Goal: Task Accomplishment & Management: Manage account settings

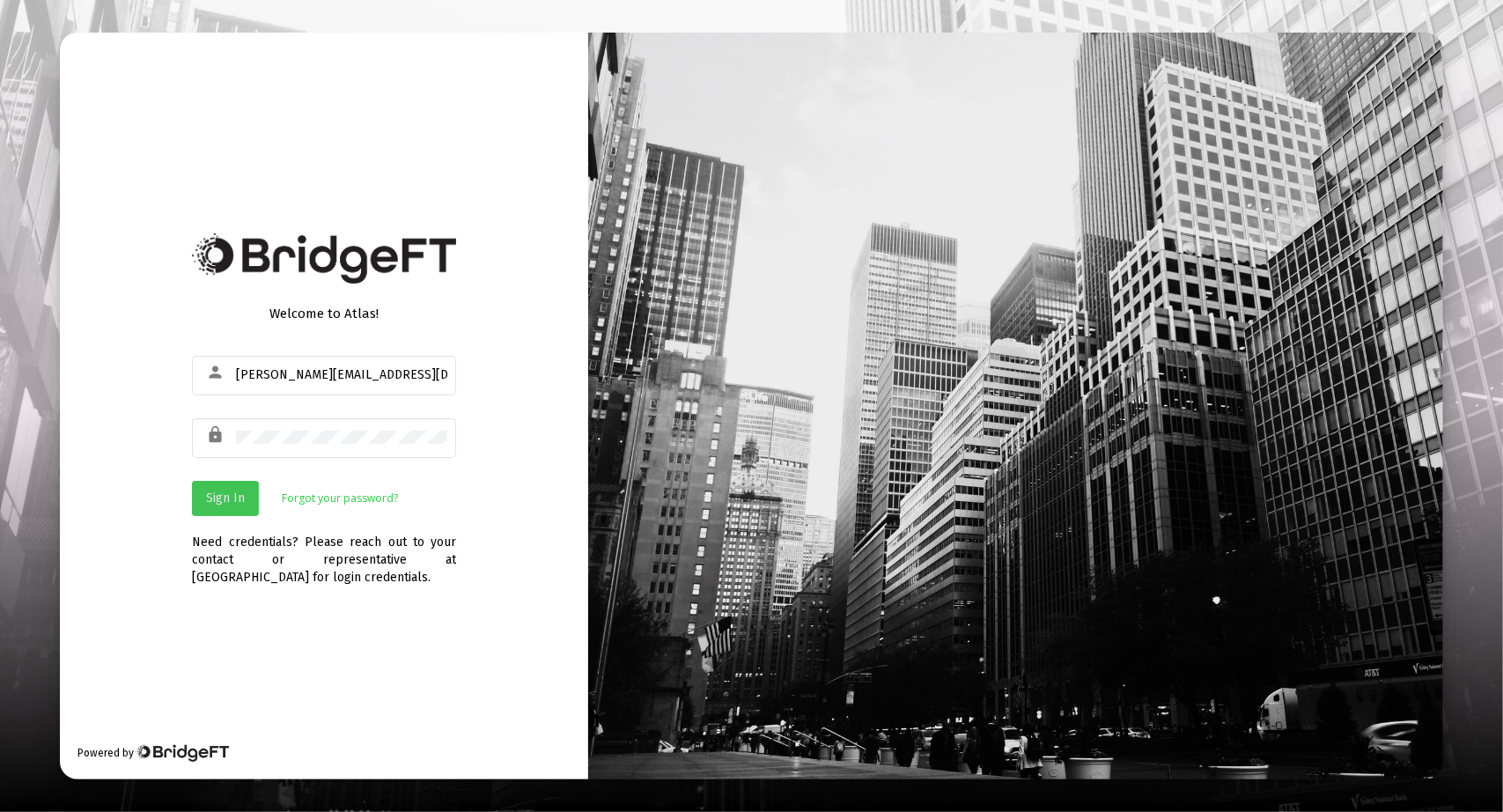
click at [228, 495] on span "Sign In" at bounding box center [225, 497] width 39 height 15
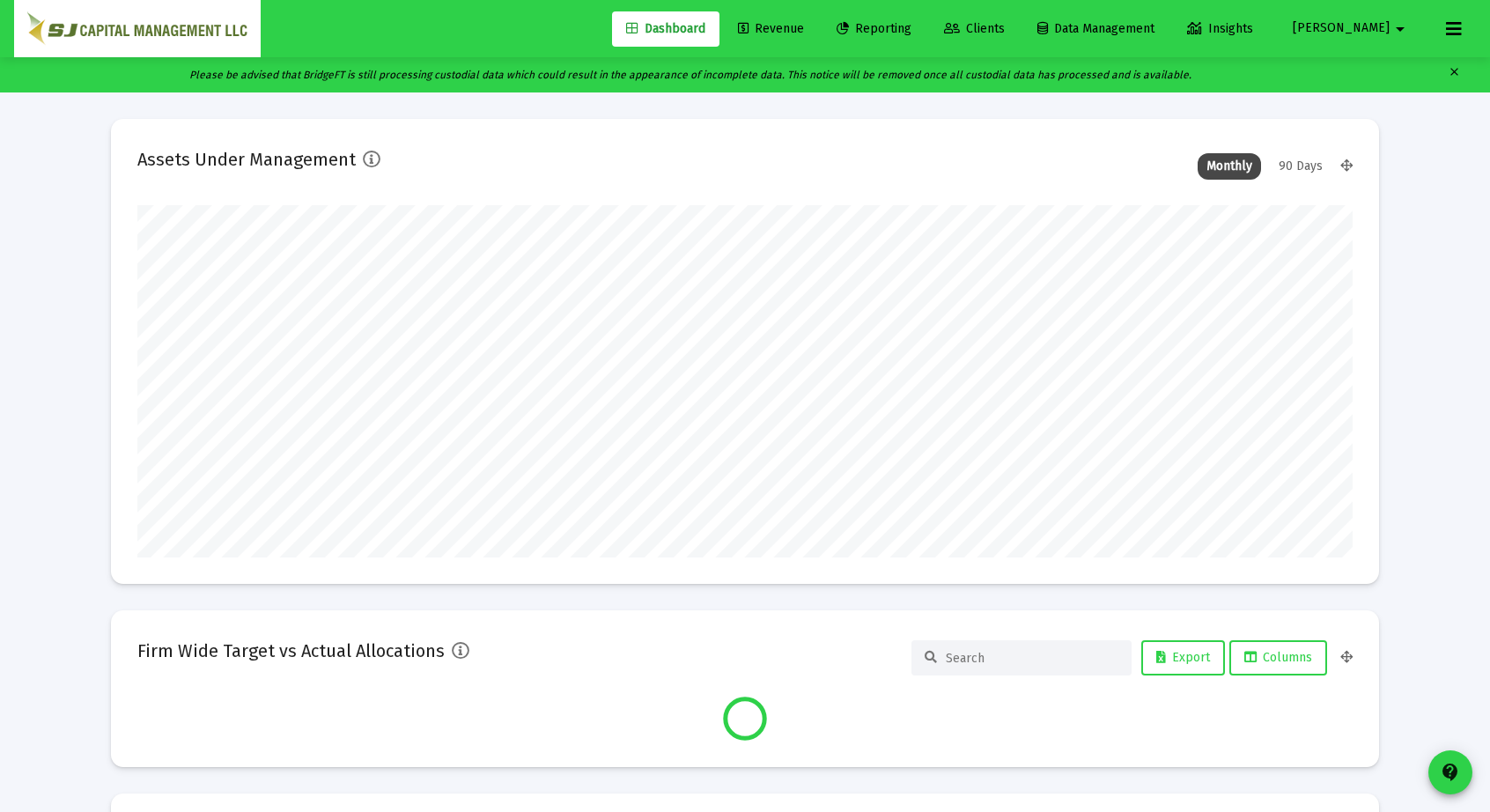
scroll to position [352, 1216]
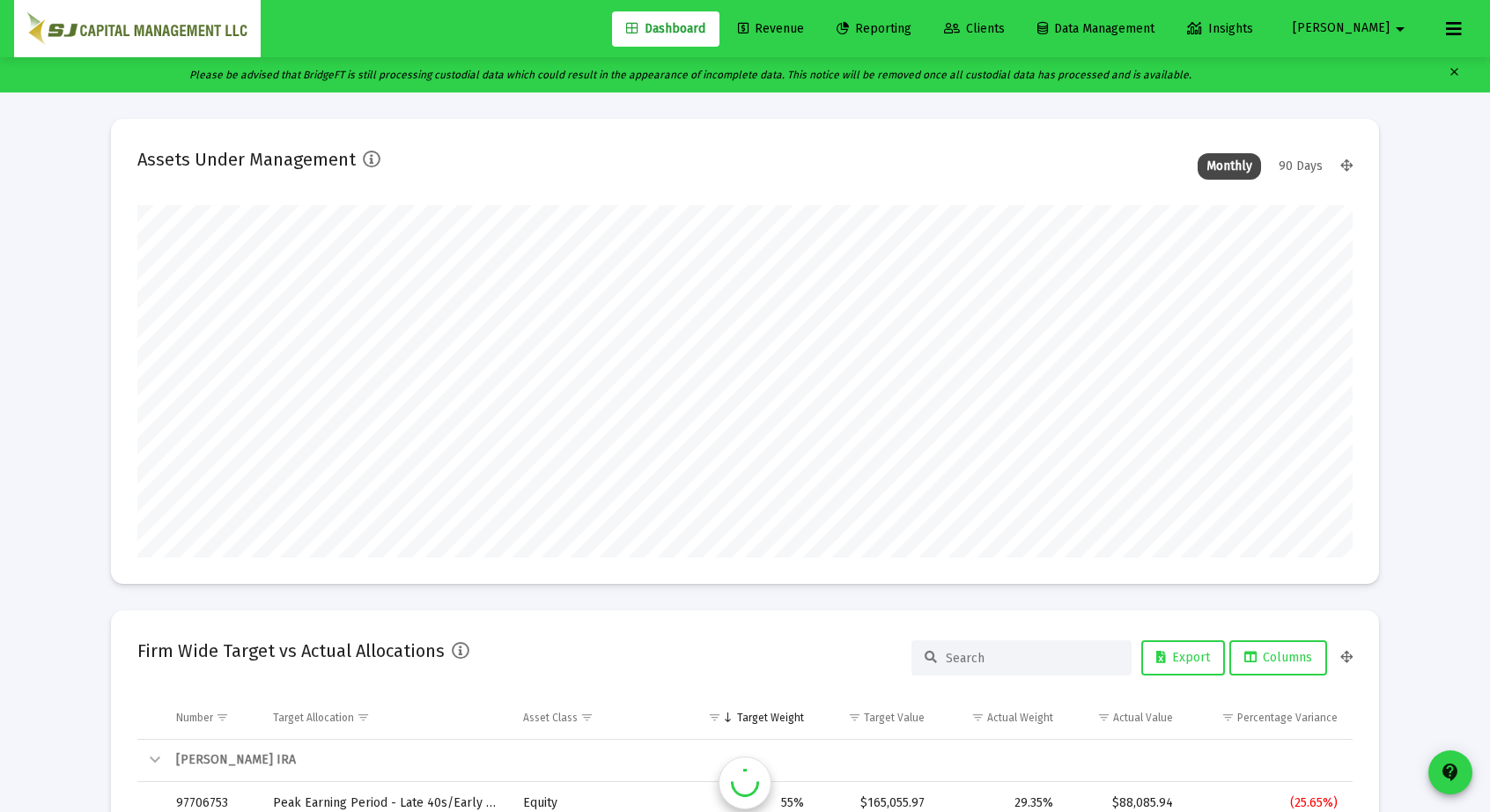
type input "[DATE]"
click at [926, 40] on link "Reporting" at bounding box center [874, 29] width 103 height 35
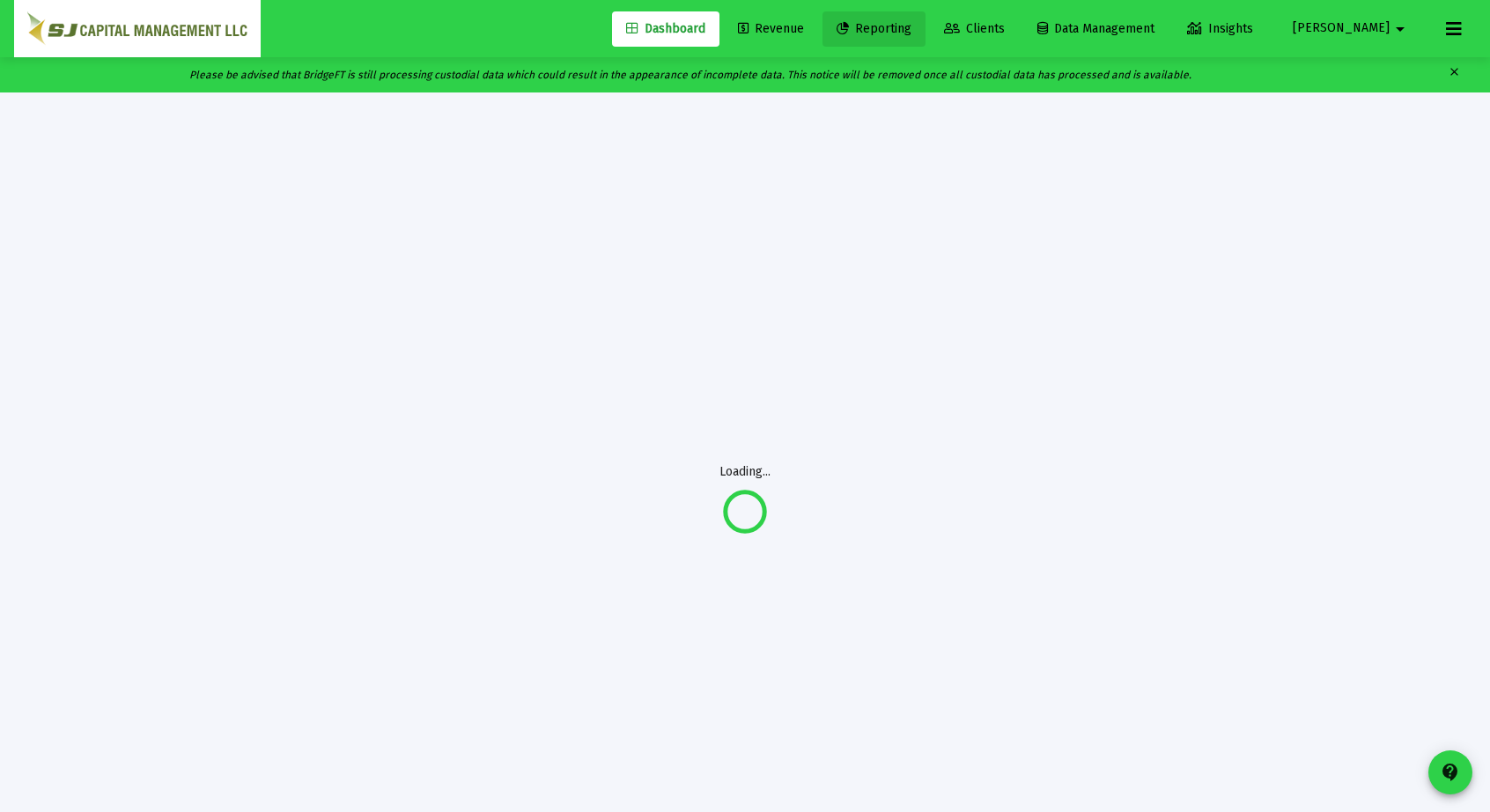
scroll to position [0, 0]
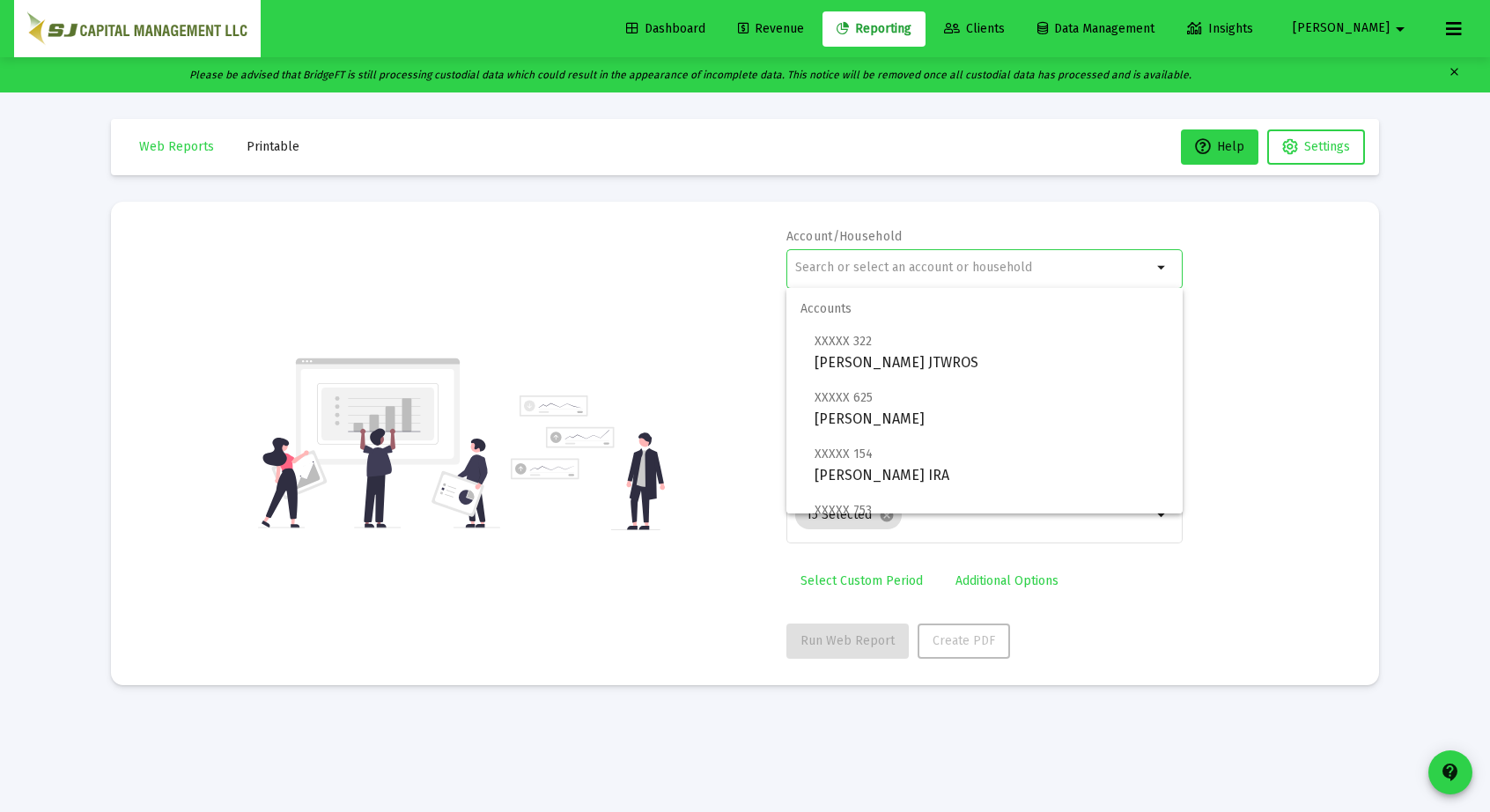
click at [902, 266] on input "text" at bounding box center [974, 268] width 357 height 14
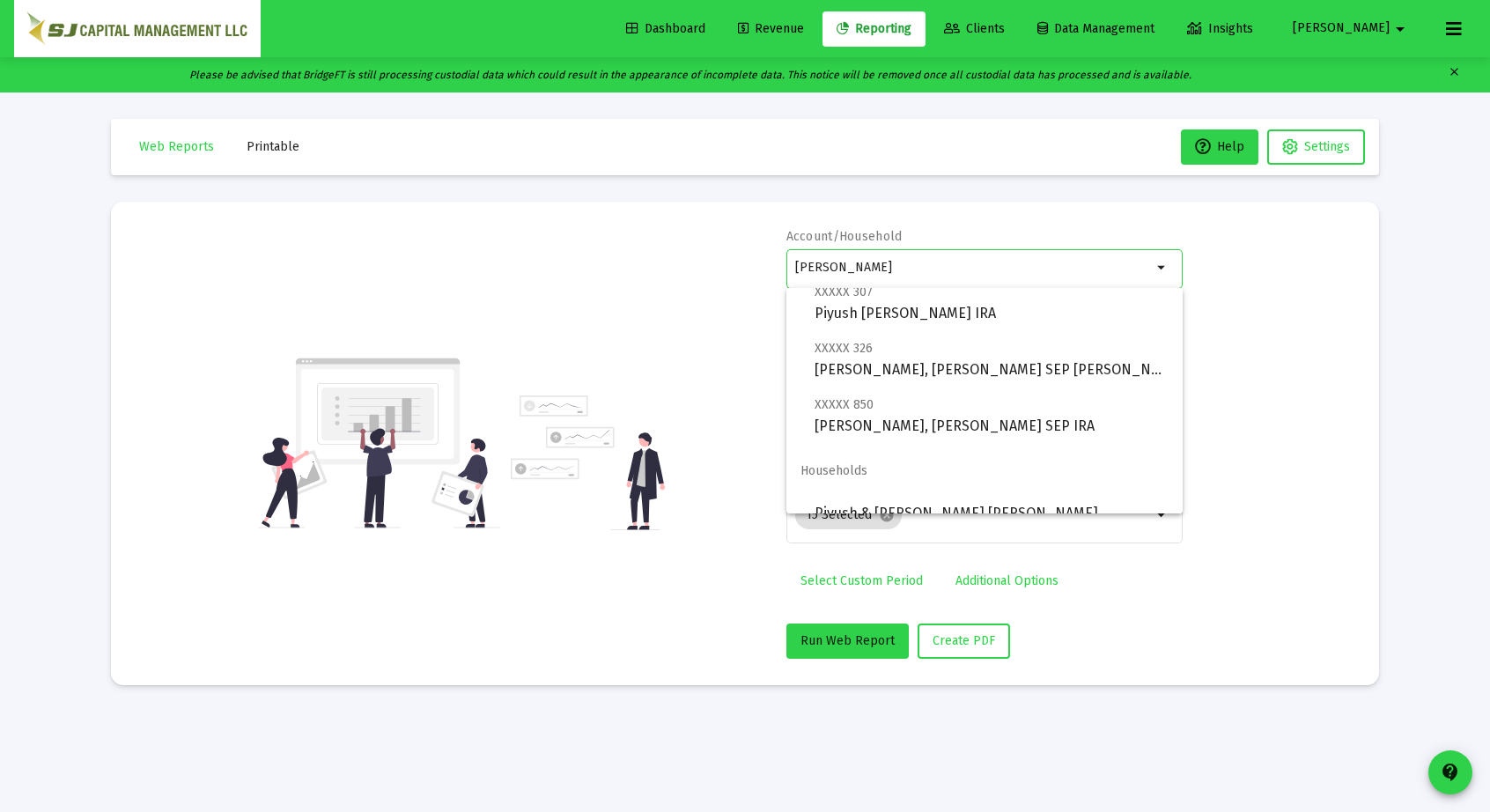
scroll to position [127, 0]
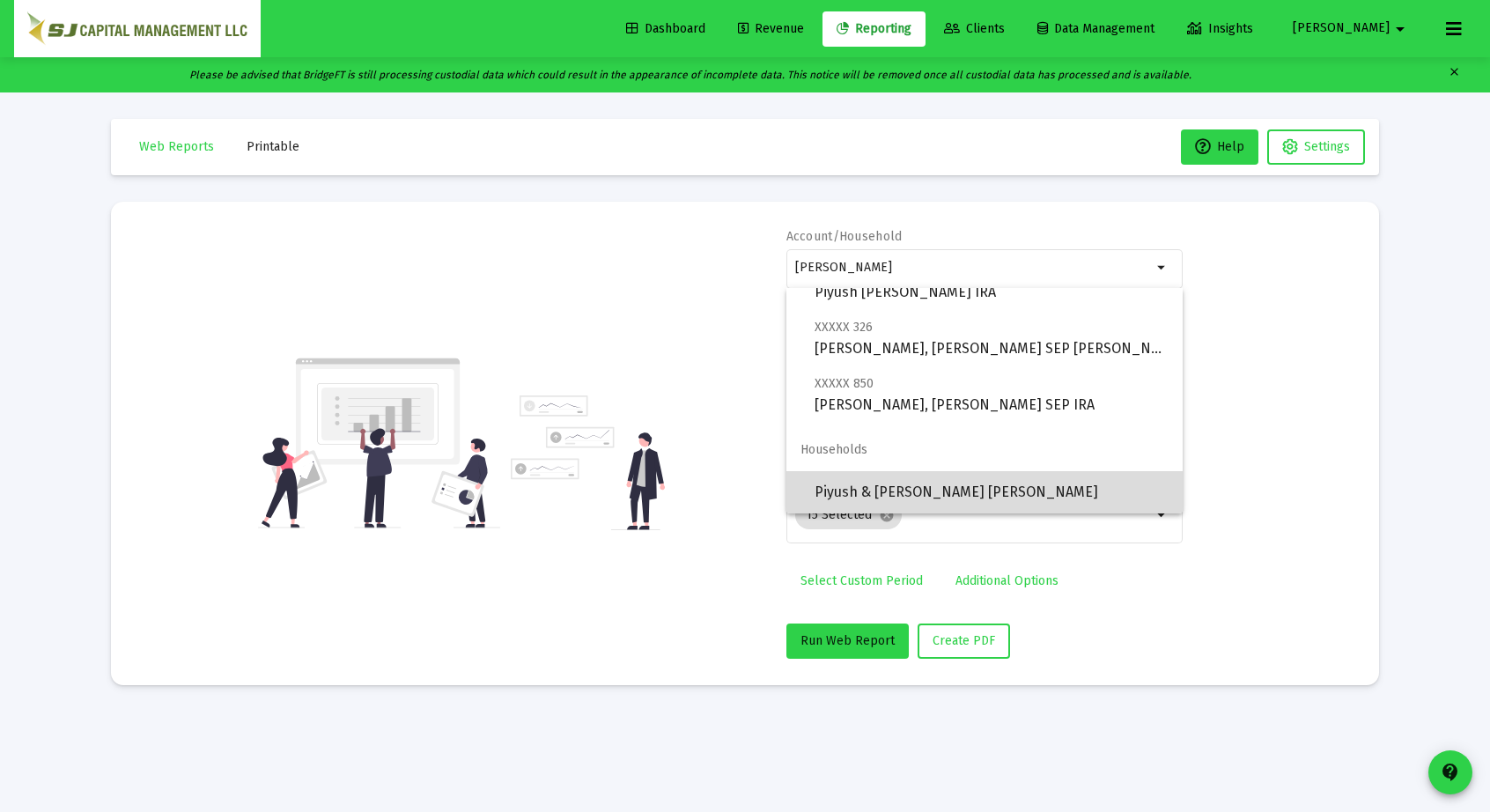
click at [1008, 492] on span "Piyush & [PERSON_NAME] [PERSON_NAME]" at bounding box center [992, 492] width 355 height 42
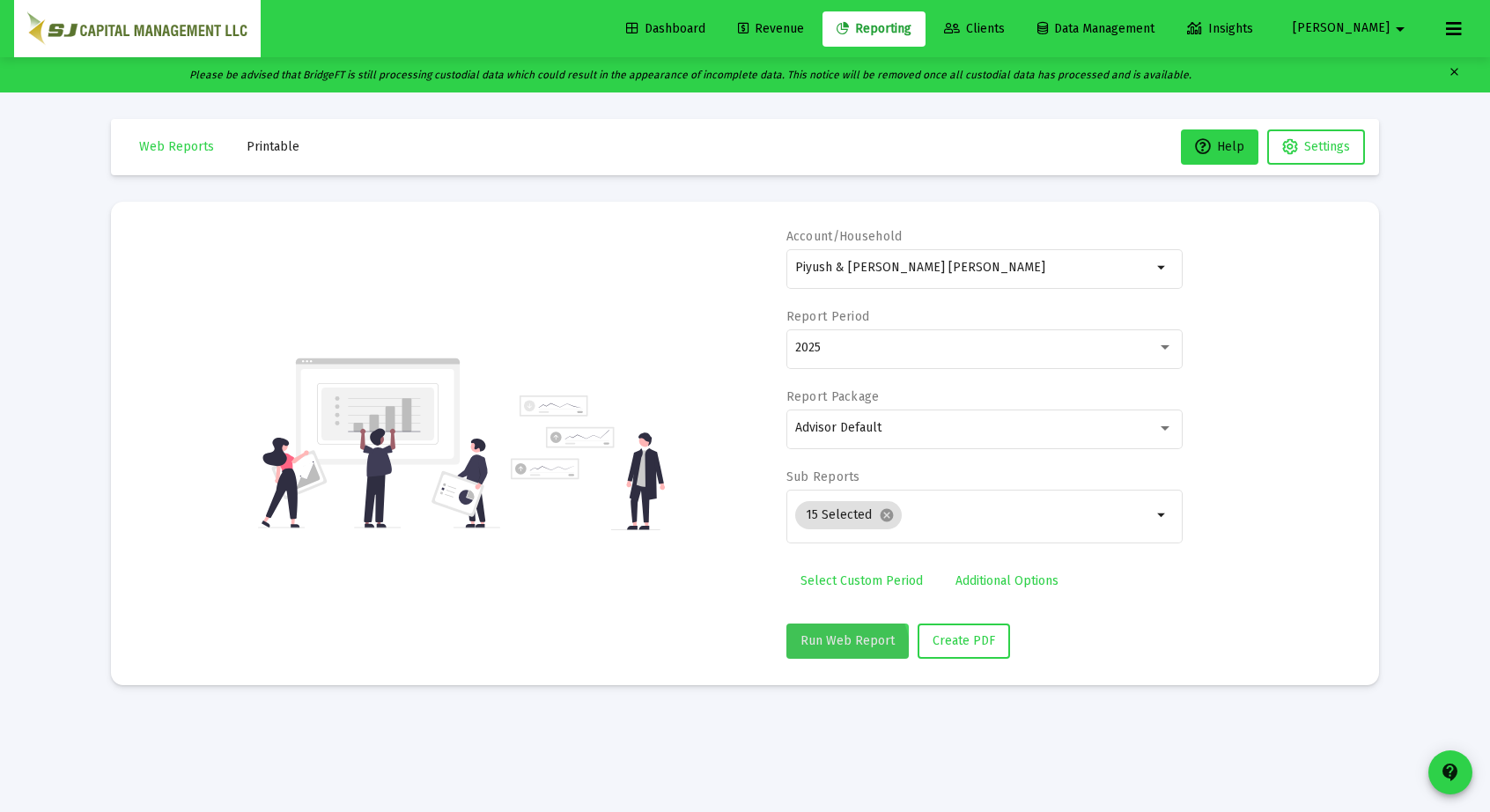
click at [843, 648] on button "Run Web Report" at bounding box center [848, 640] width 122 height 35
click at [988, 638] on span "Create PDF" at bounding box center [985, 640] width 63 height 15
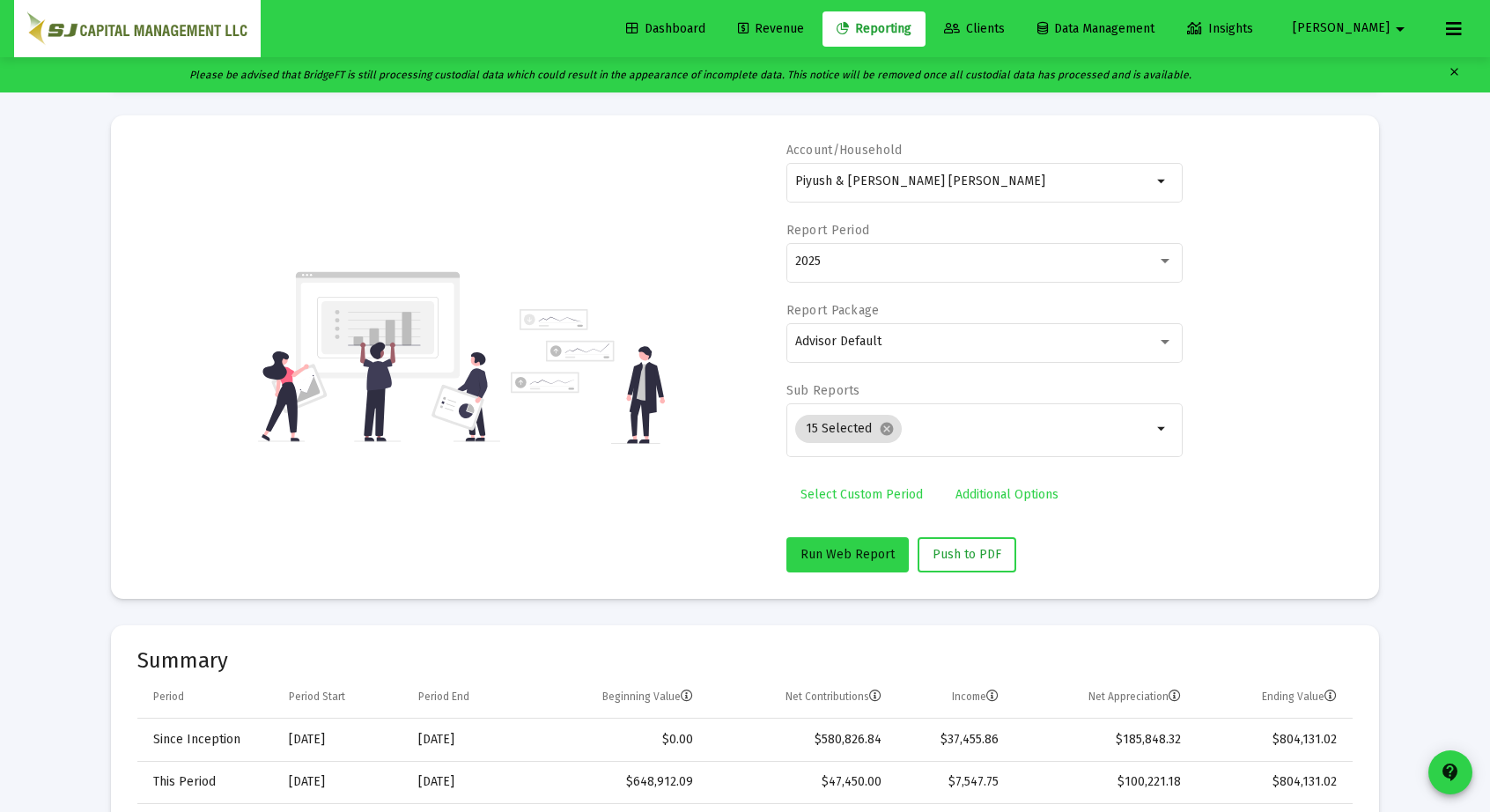
scroll to position [0, 0]
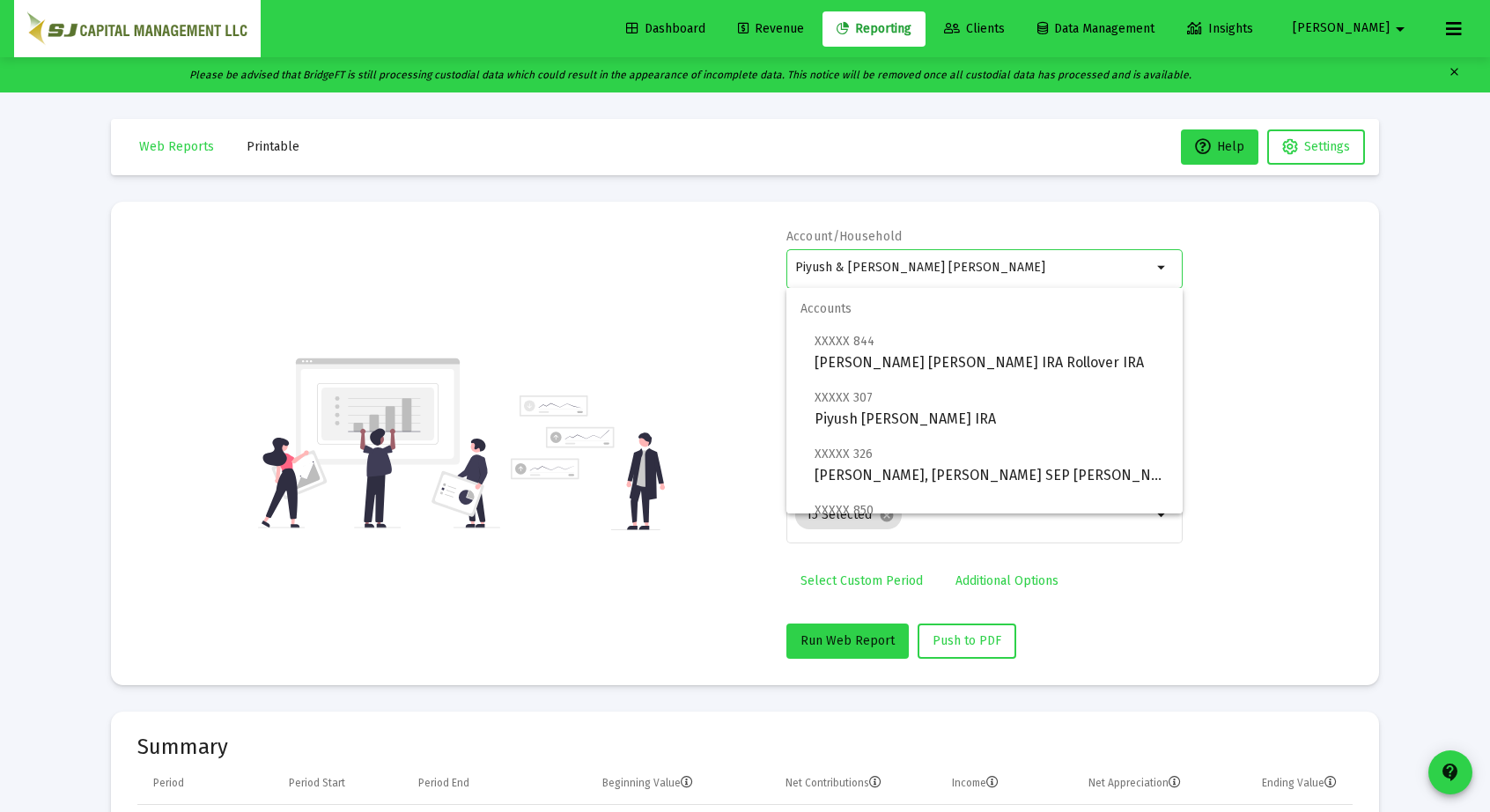
click at [1129, 270] on input "Piyush & [PERSON_NAME] [PERSON_NAME]" at bounding box center [974, 268] width 357 height 14
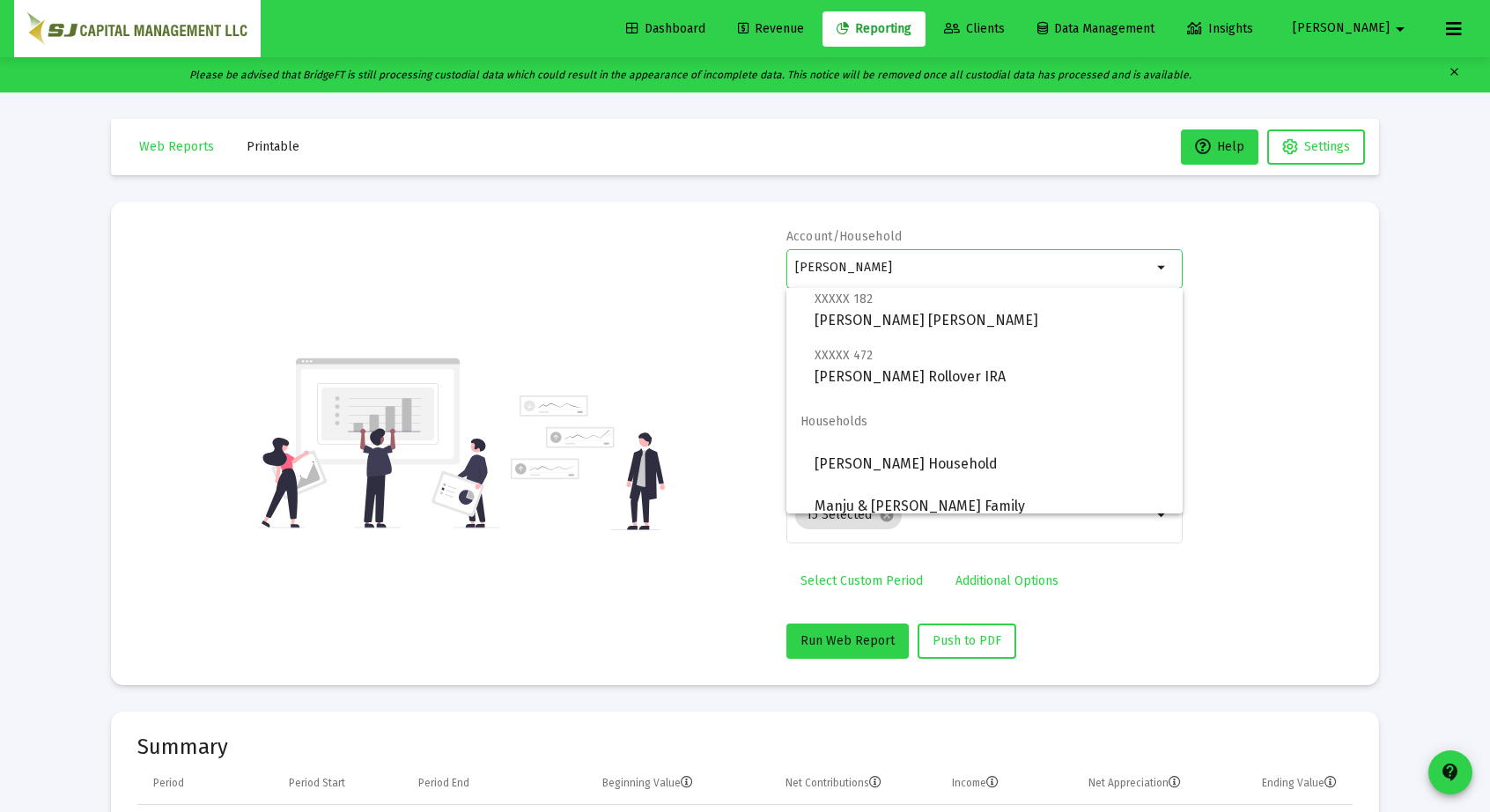
scroll to position [226, 0]
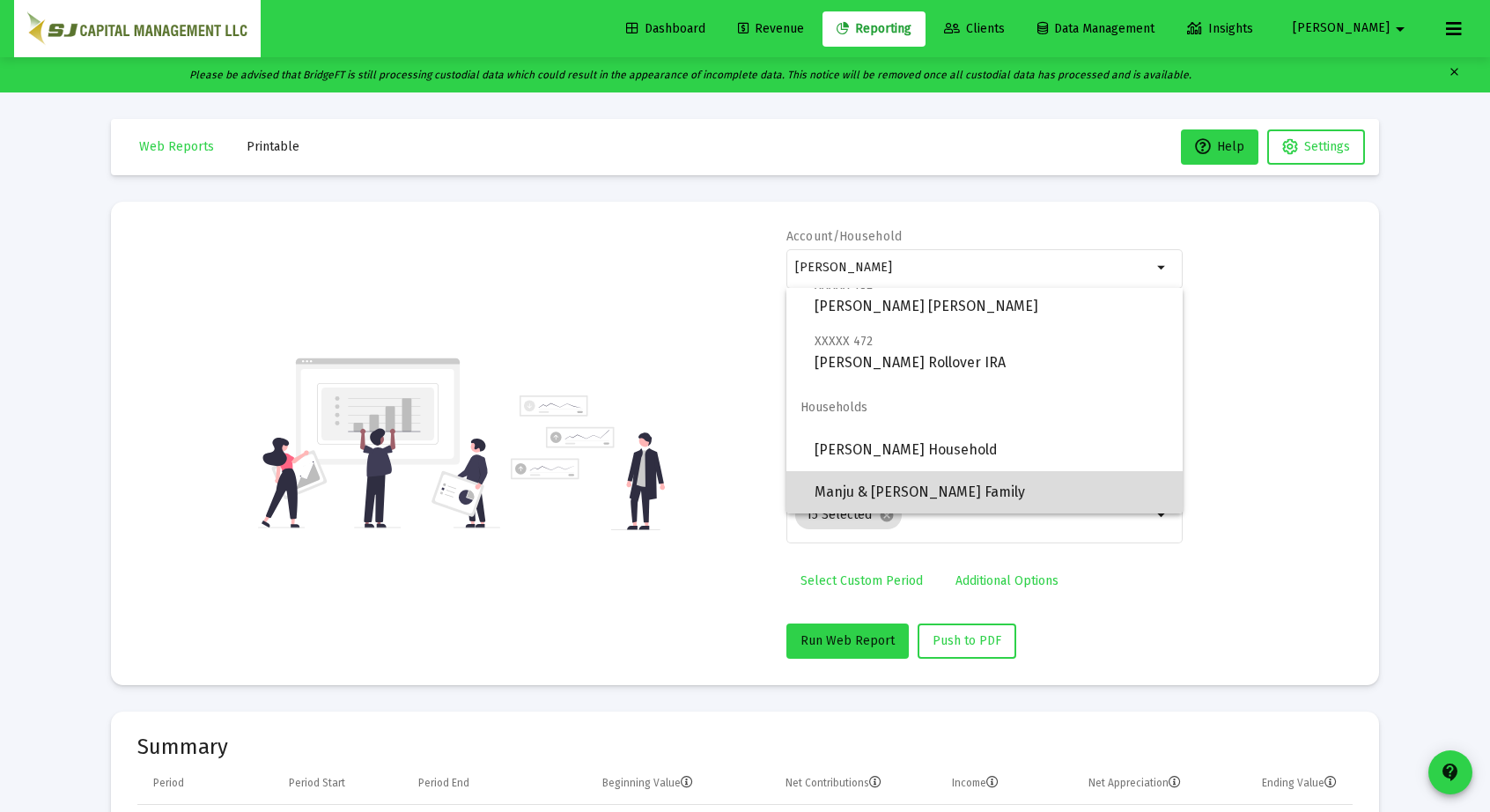
click at [1037, 481] on span "Manju & [PERSON_NAME] Family" at bounding box center [992, 492] width 355 height 42
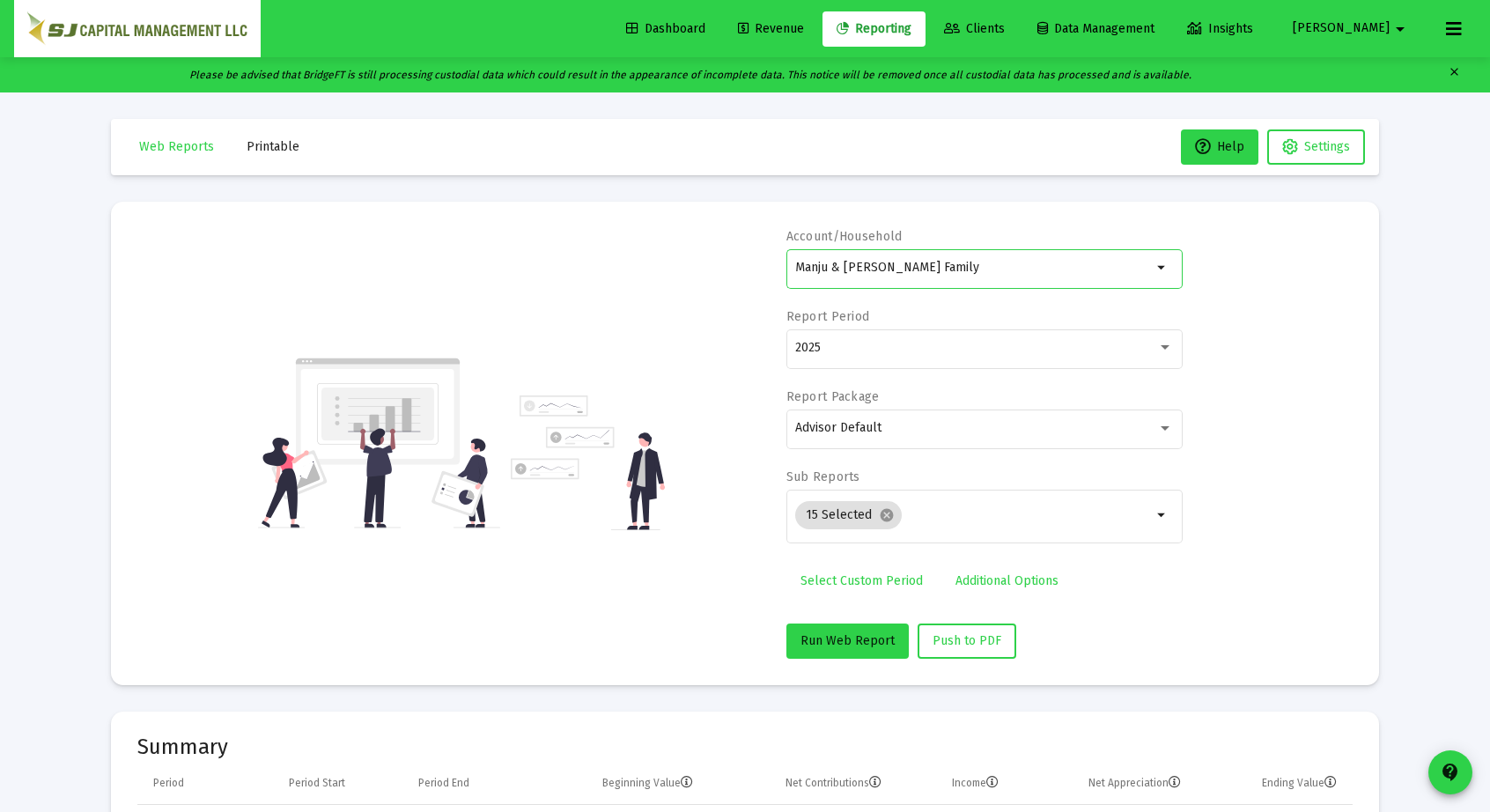
click at [1004, 267] on input "Manju & [PERSON_NAME] Family" at bounding box center [974, 268] width 357 height 14
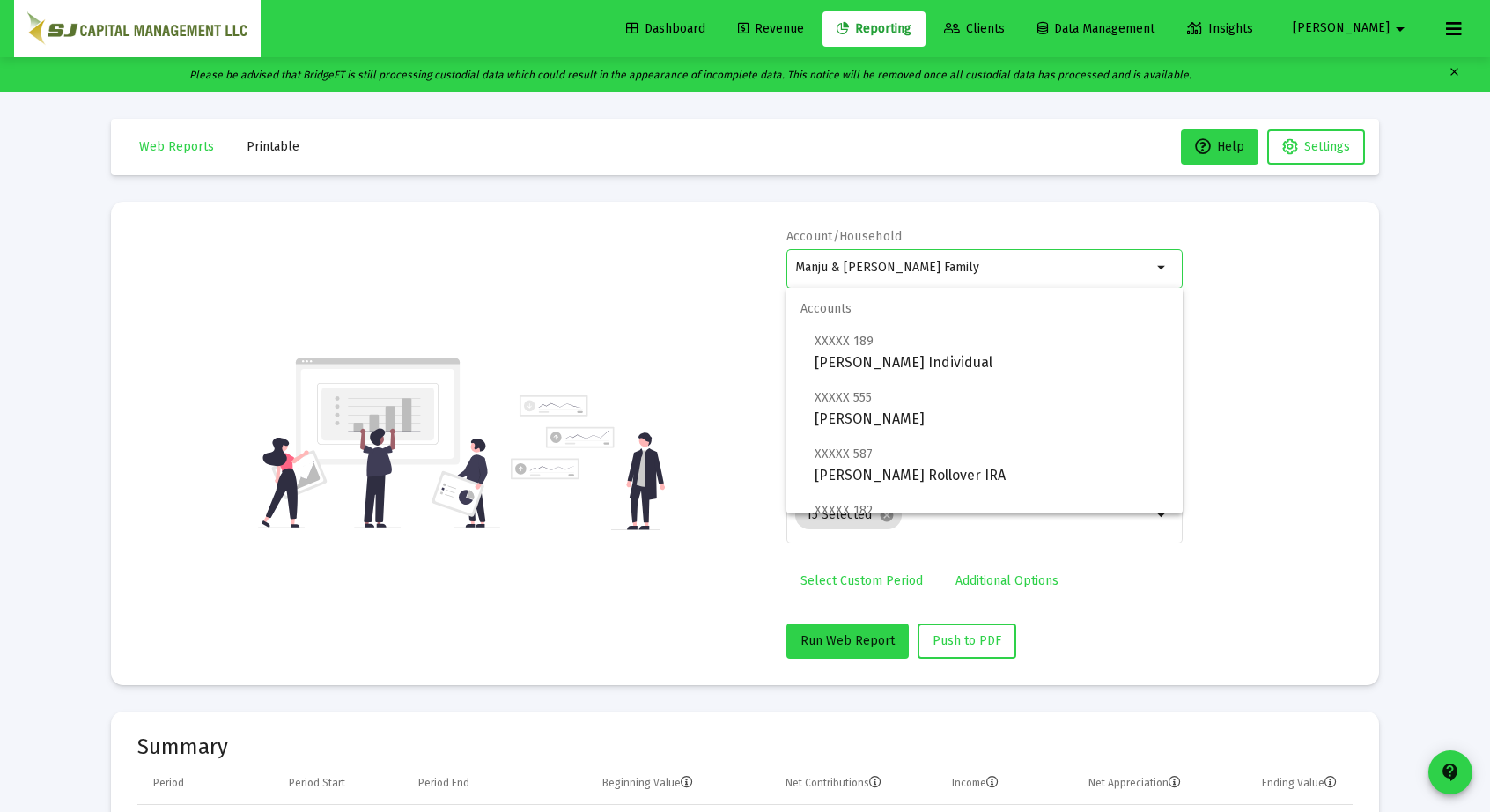
click at [1004, 267] on input "Manju & [PERSON_NAME] Family" at bounding box center [974, 268] width 357 height 14
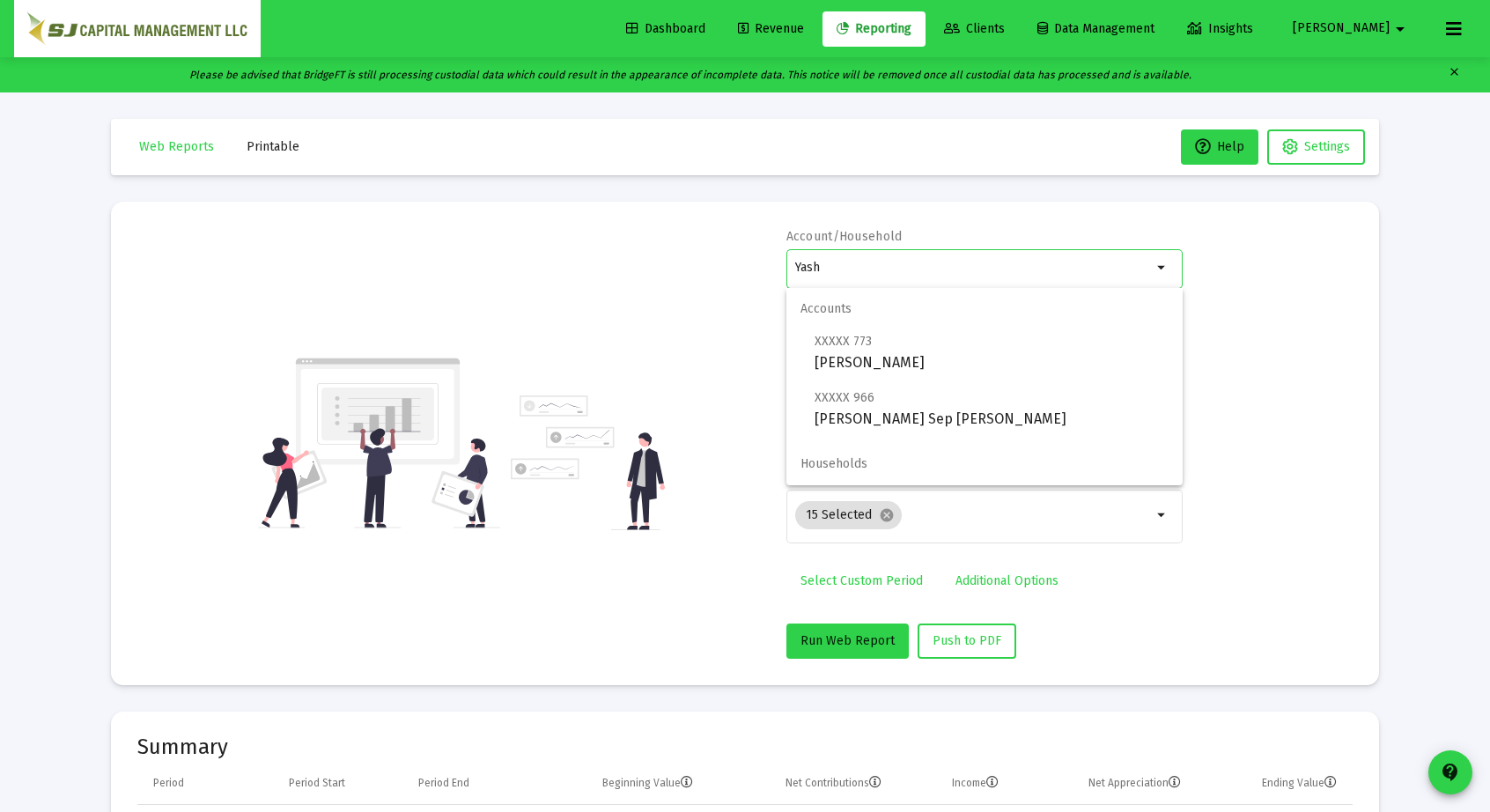
click at [1004, 267] on input "Yash" at bounding box center [974, 268] width 357 height 14
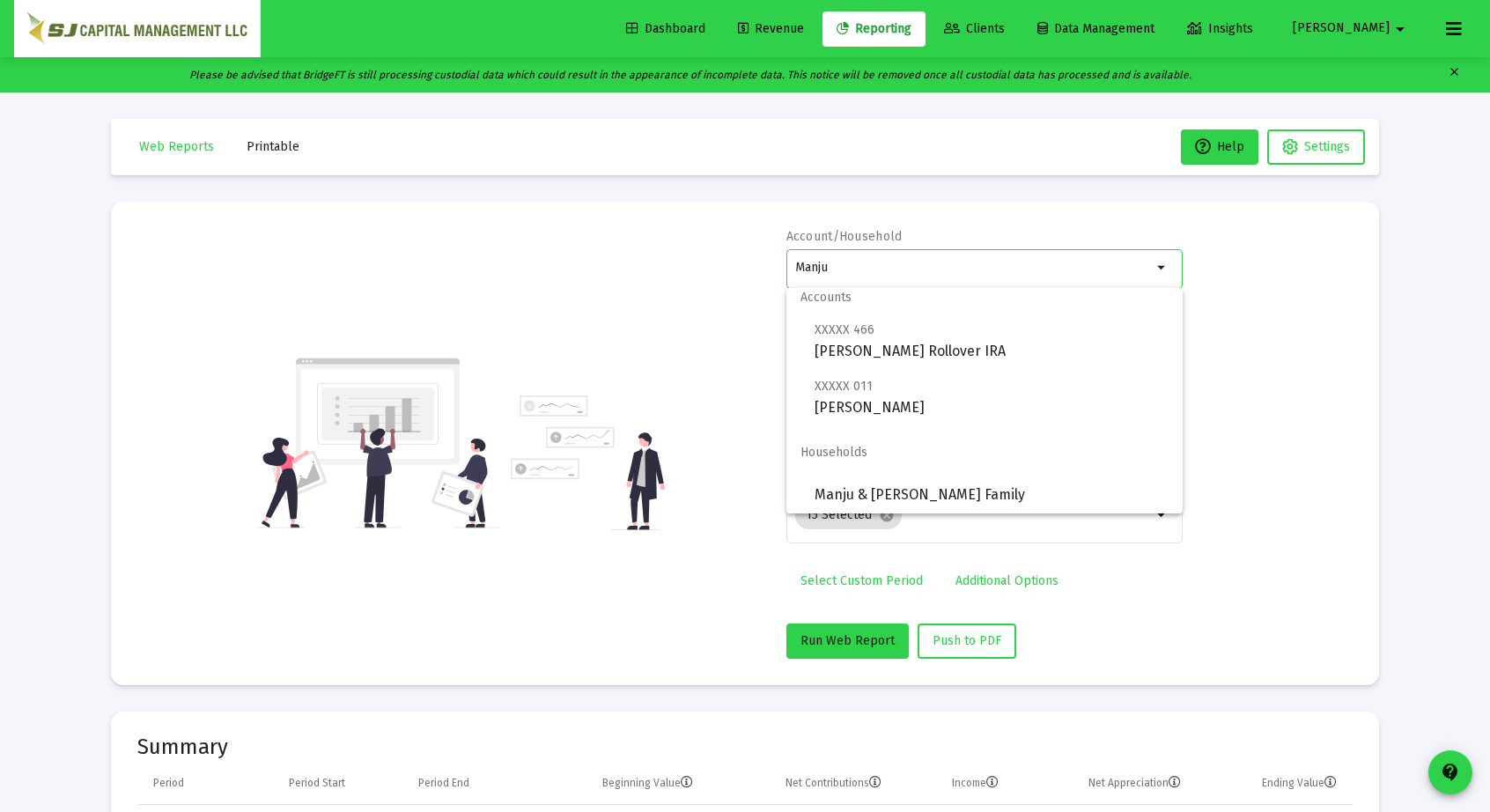
scroll to position [14, 0]
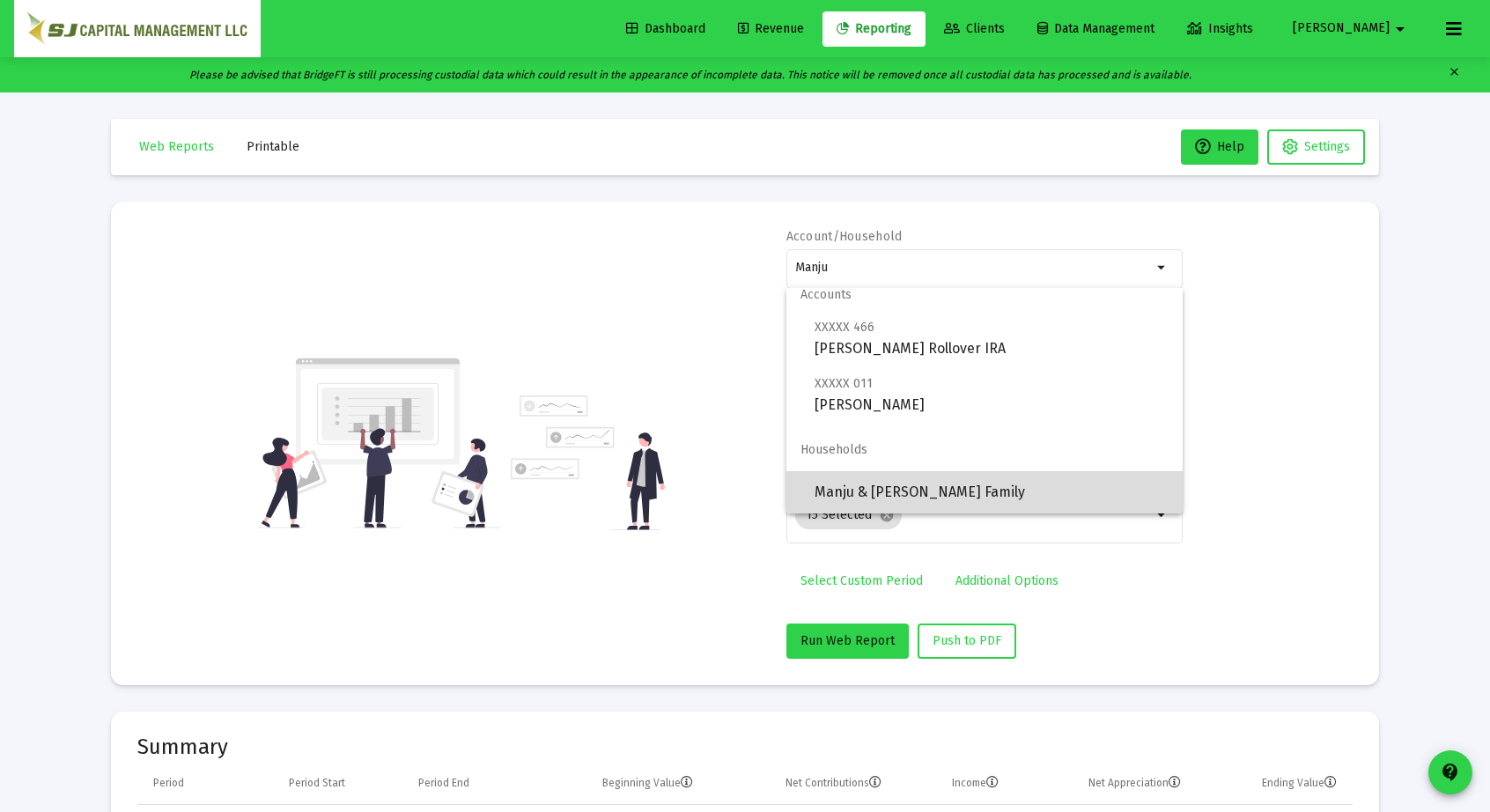
click at [1014, 483] on span "Manju & [PERSON_NAME] Family" at bounding box center [992, 492] width 355 height 42
type input "Manju & [PERSON_NAME] Family"
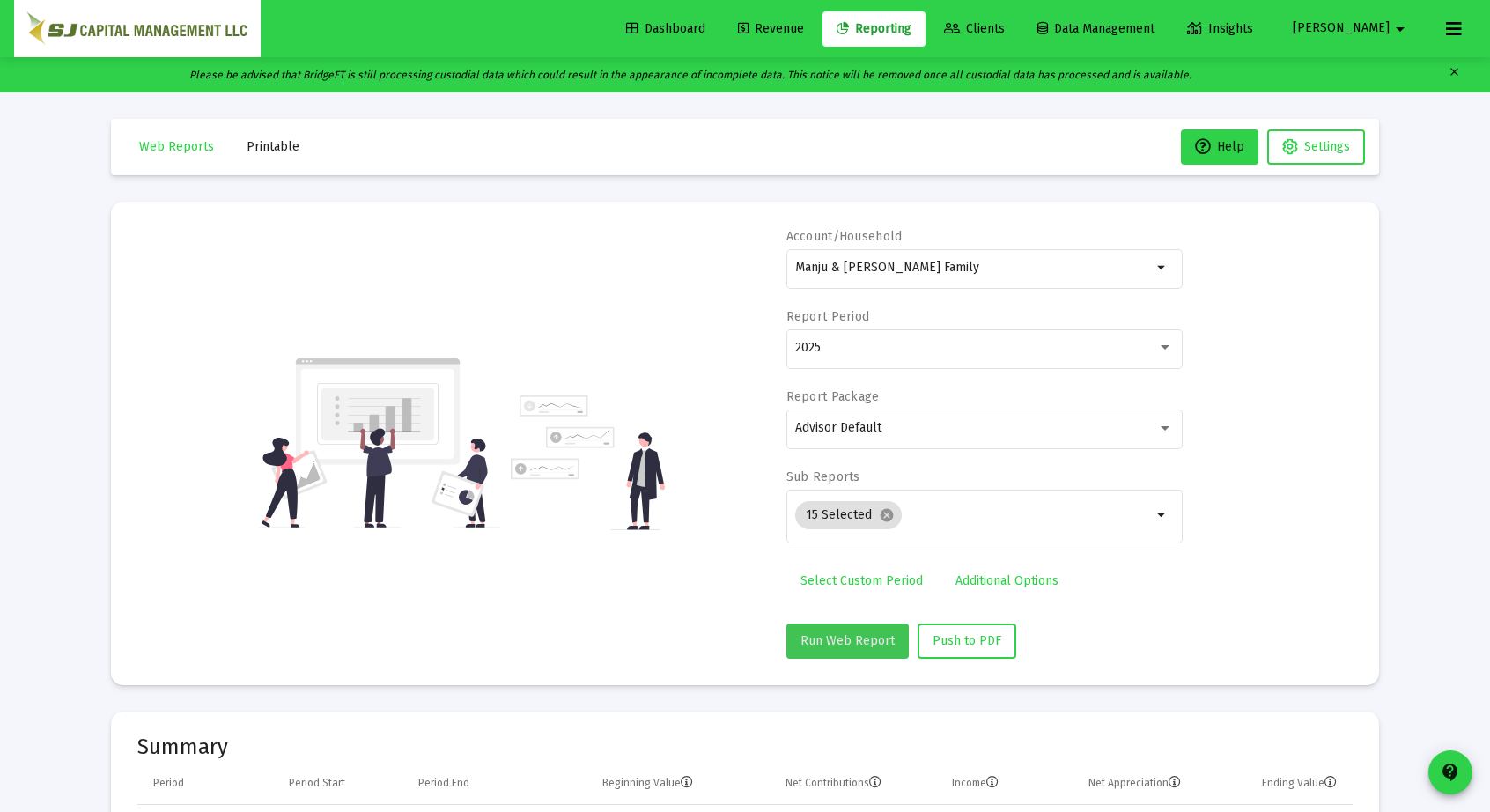
click at [852, 637] on span "Run Web Report" at bounding box center [848, 640] width 94 height 15
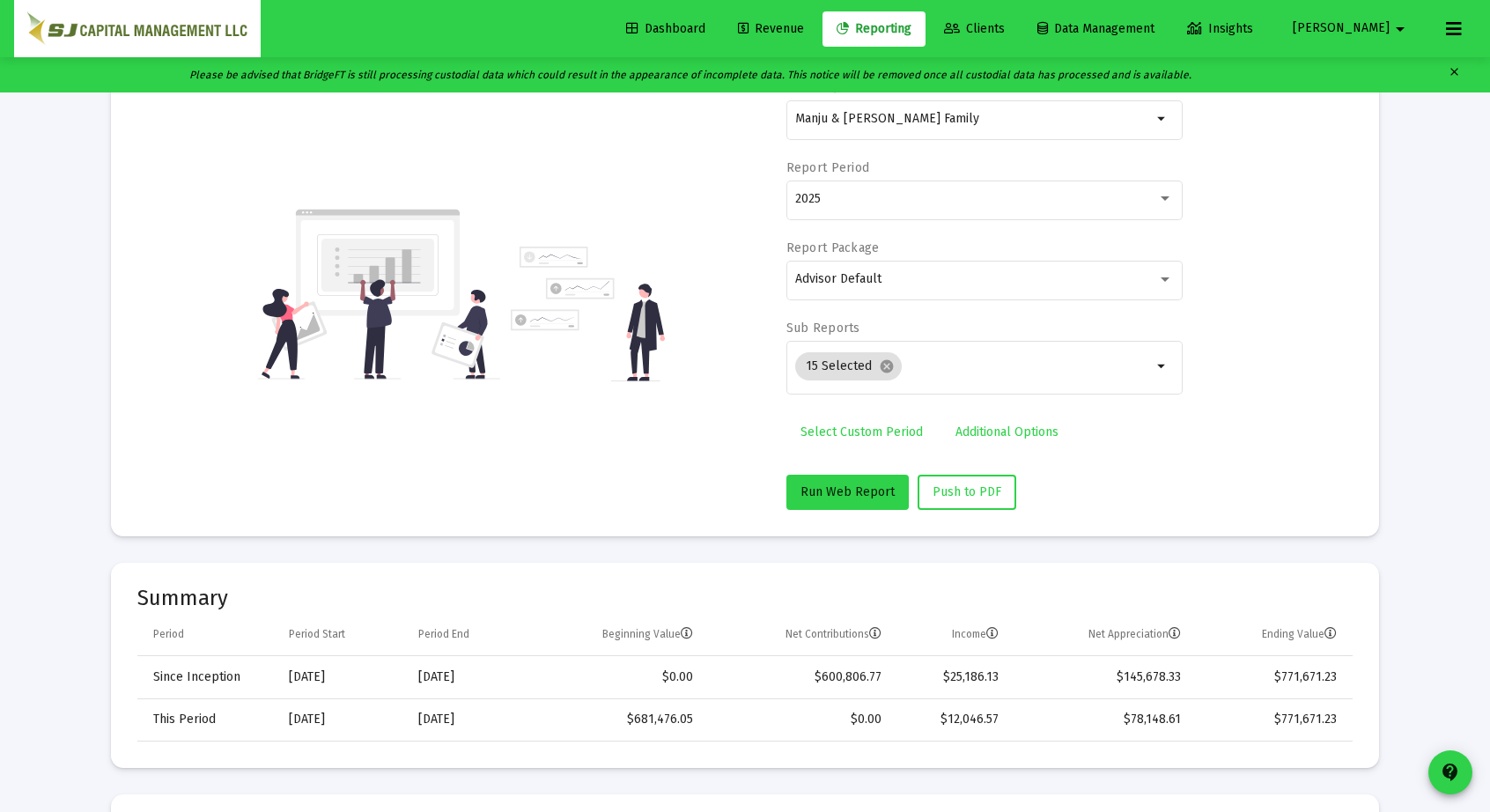
scroll to position [0, 0]
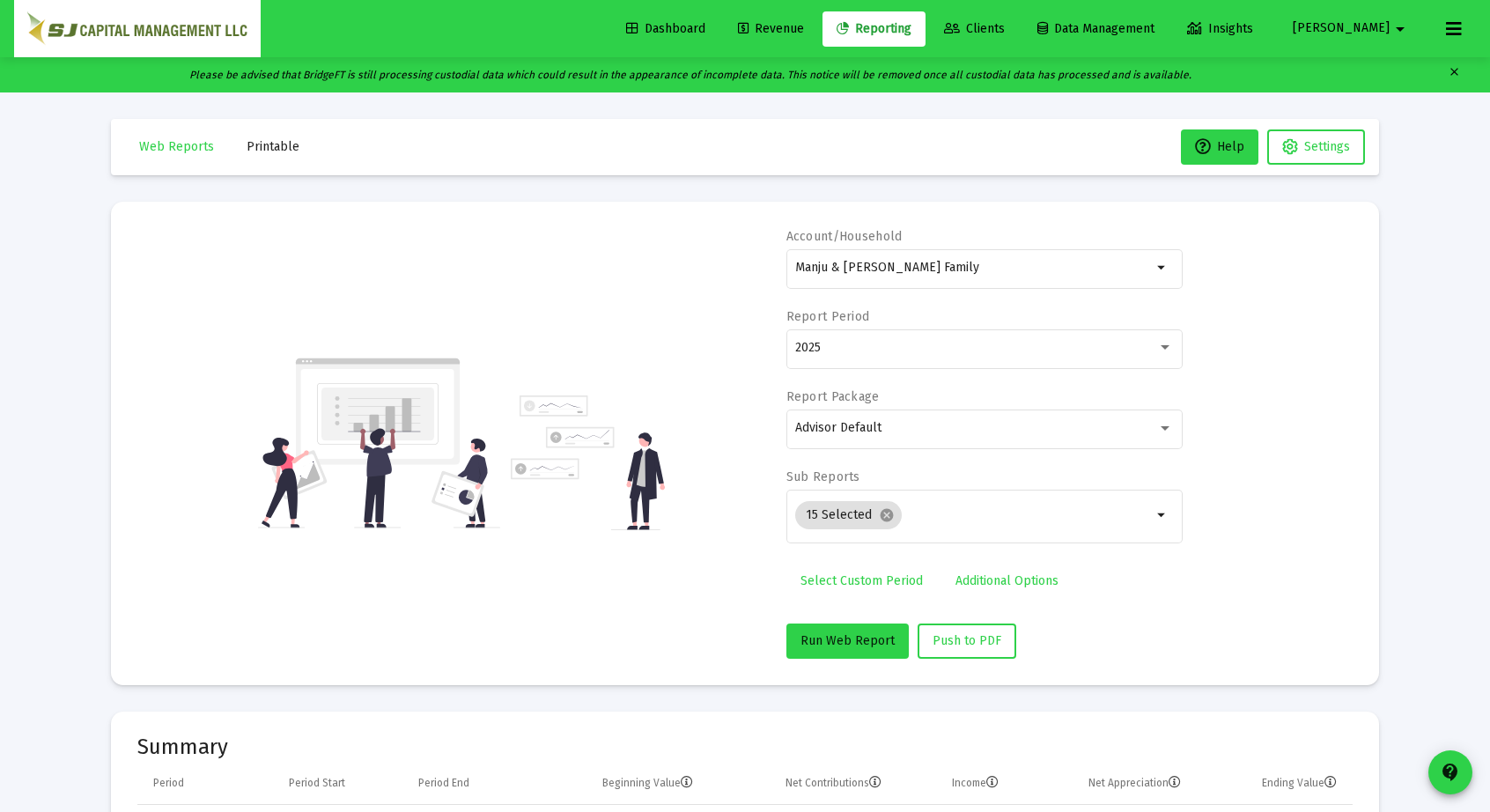
click at [1005, 22] on span "Clients" at bounding box center [975, 28] width 61 height 15
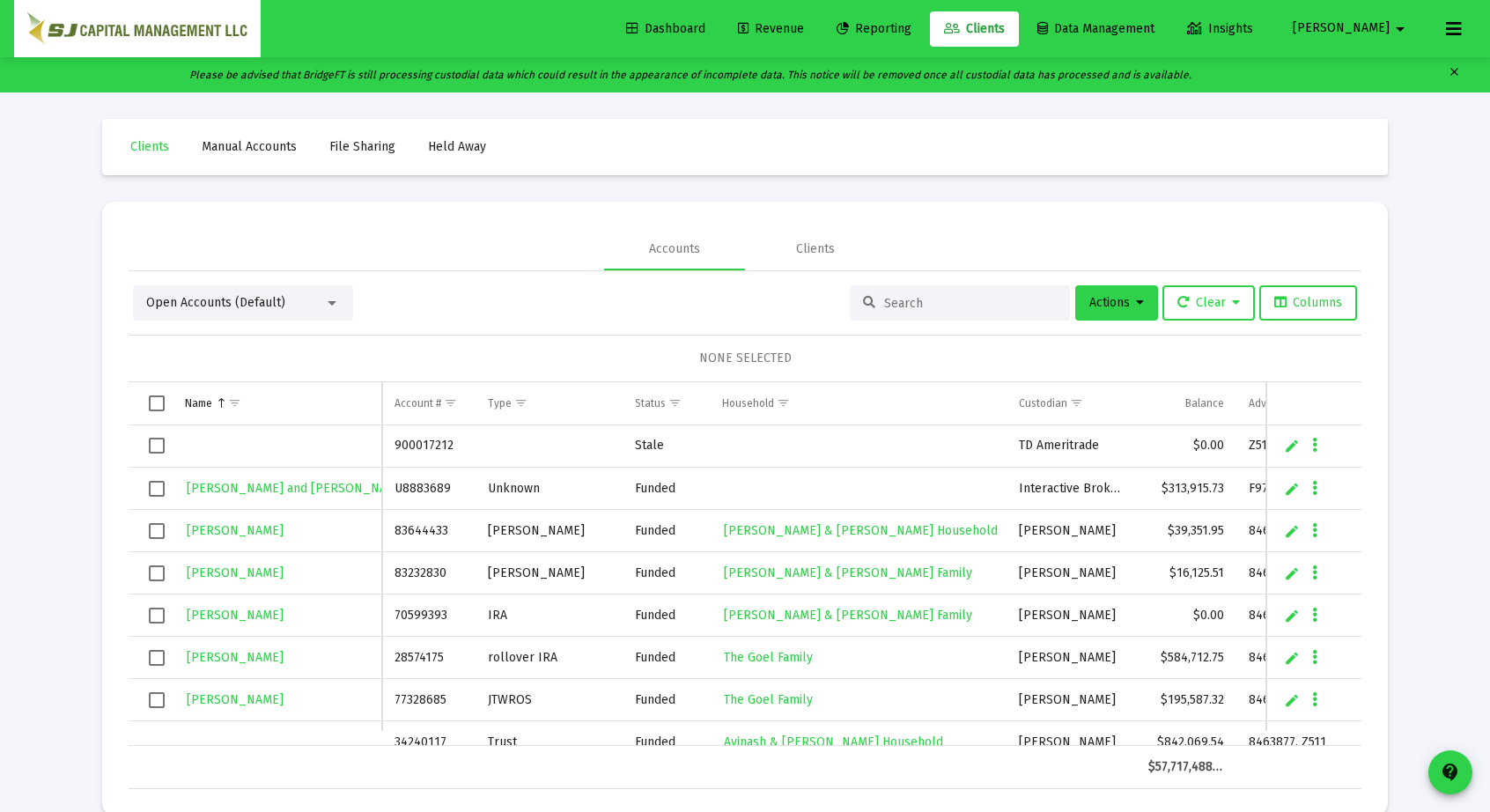
click at [899, 308] on input at bounding box center [971, 303] width 173 height 15
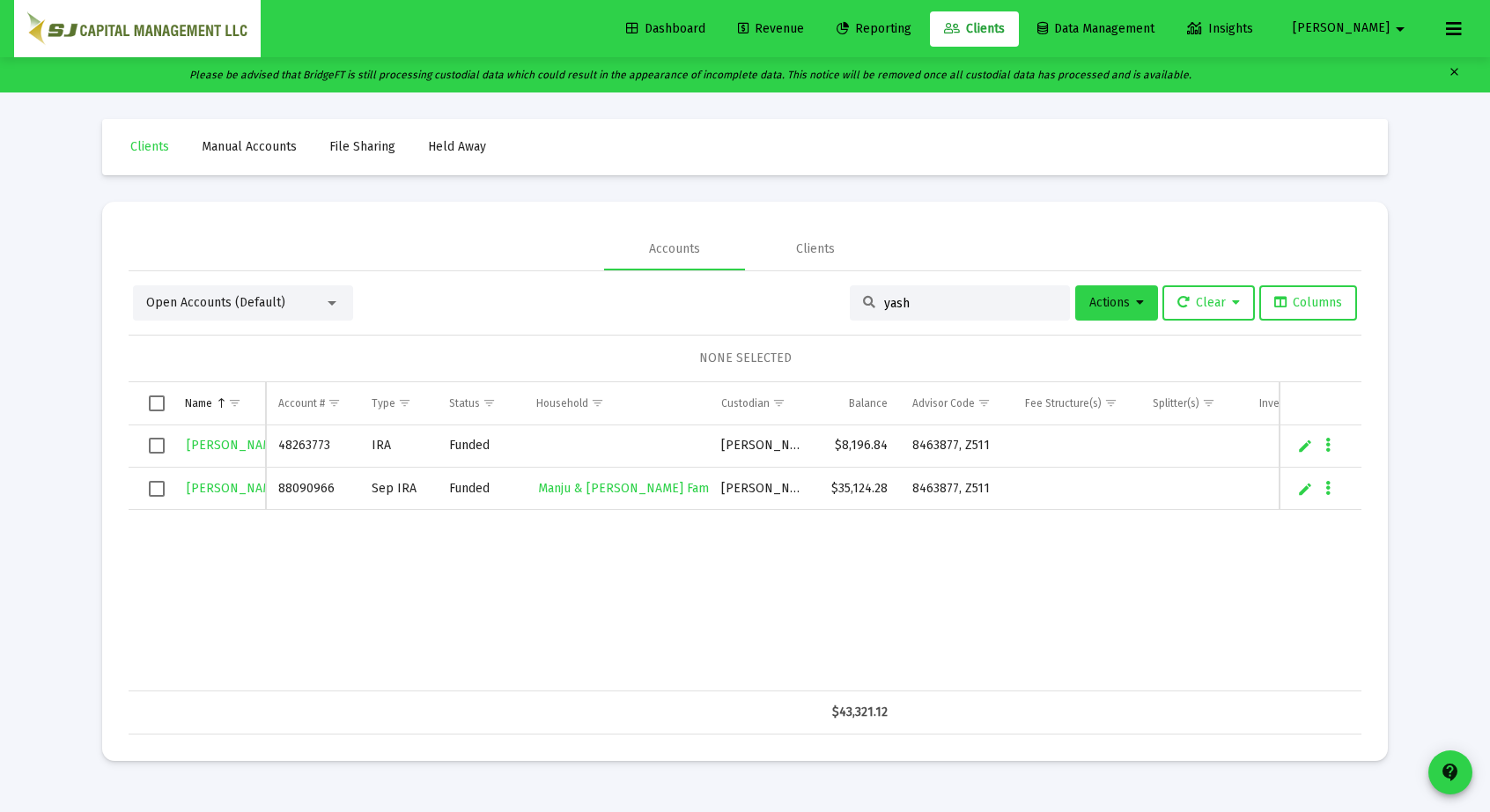
type input "yash"
click at [157, 443] on span "Select row" at bounding box center [157, 446] width 16 height 16
click at [1327, 444] on icon "Data grid" at bounding box center [1328, 445] width 5 height 21
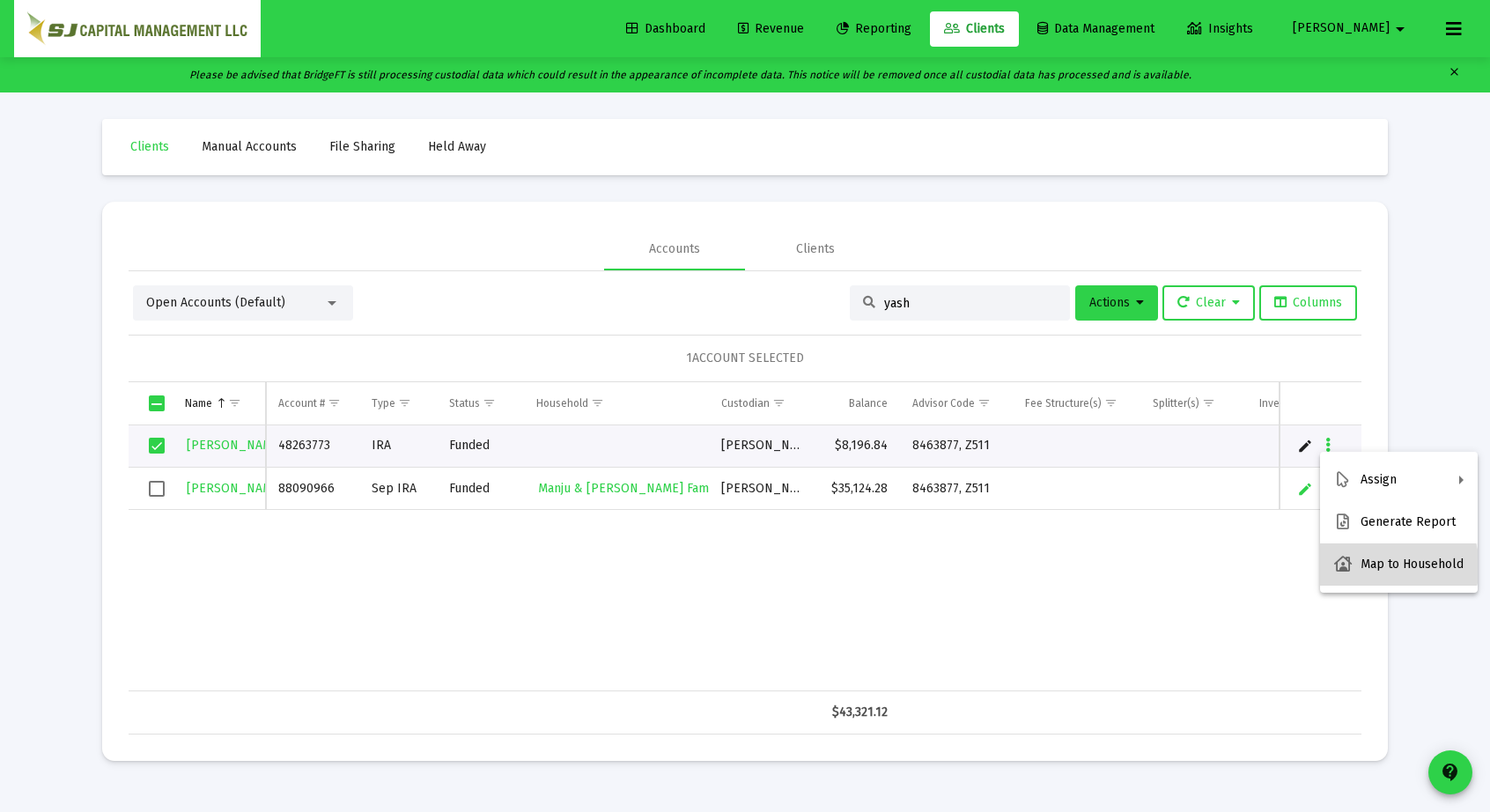
click at [1397, 567] on button "Map to Household" at bounding box center [1399, 564] width 157 height 42
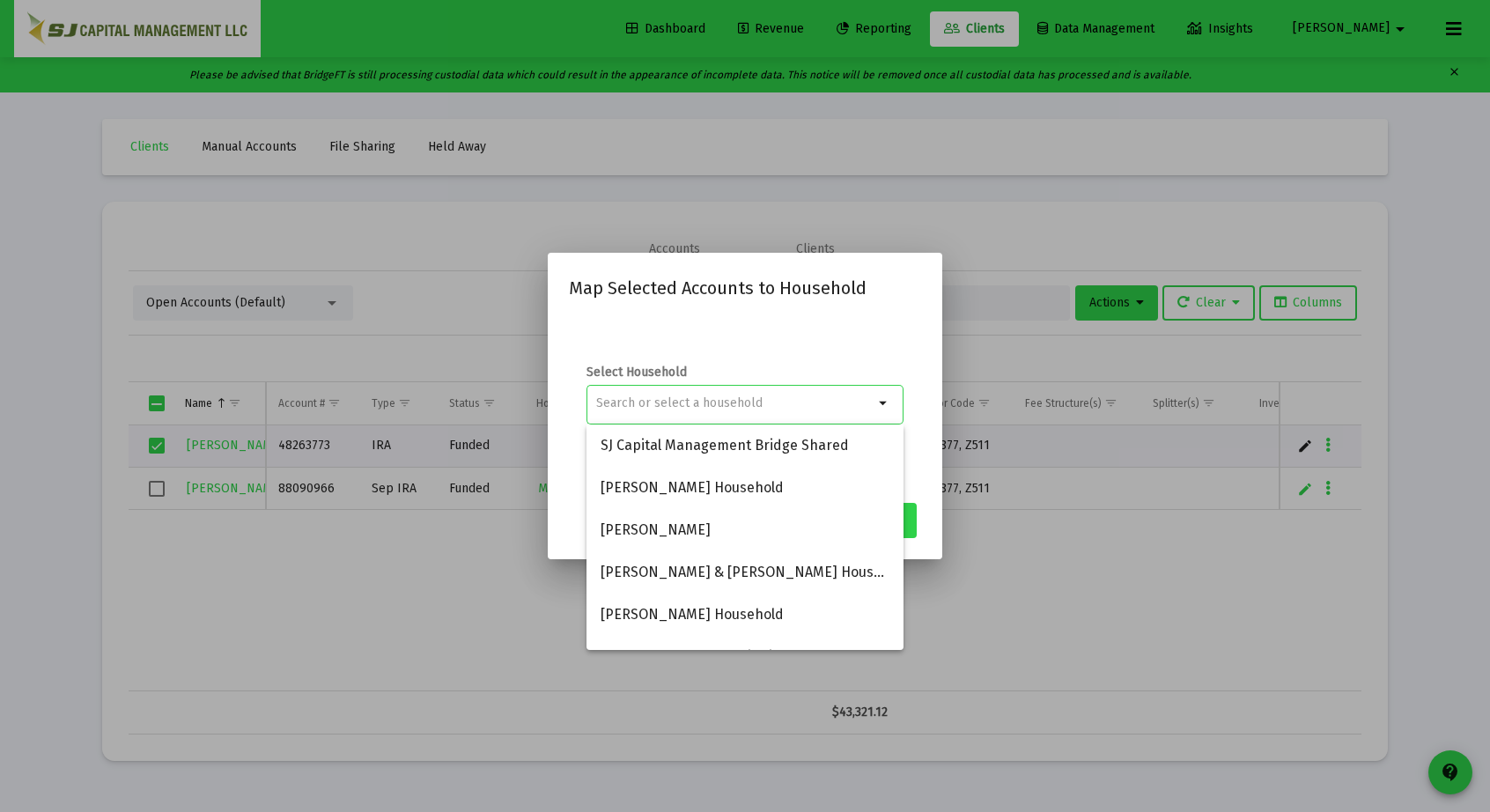
click at [731, 398] on input at bounding box center [735, 404] width 277 height 14
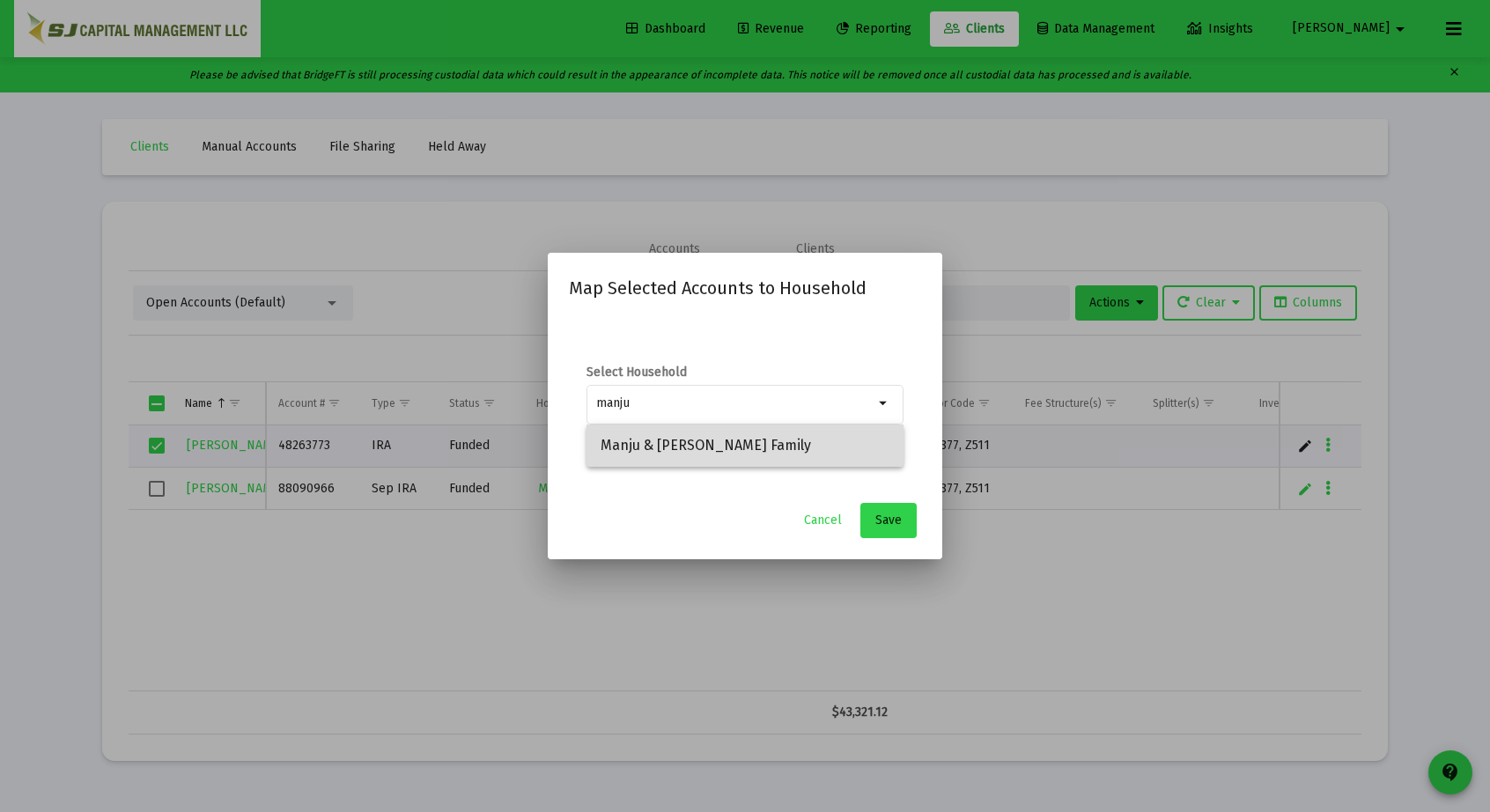
click at [721, 436] on span "Manju & [PERSON_NAME] Family" at bounding box center [745, 445] width 289 height 42
type input "Manju & [PERSON_NAME] Family"
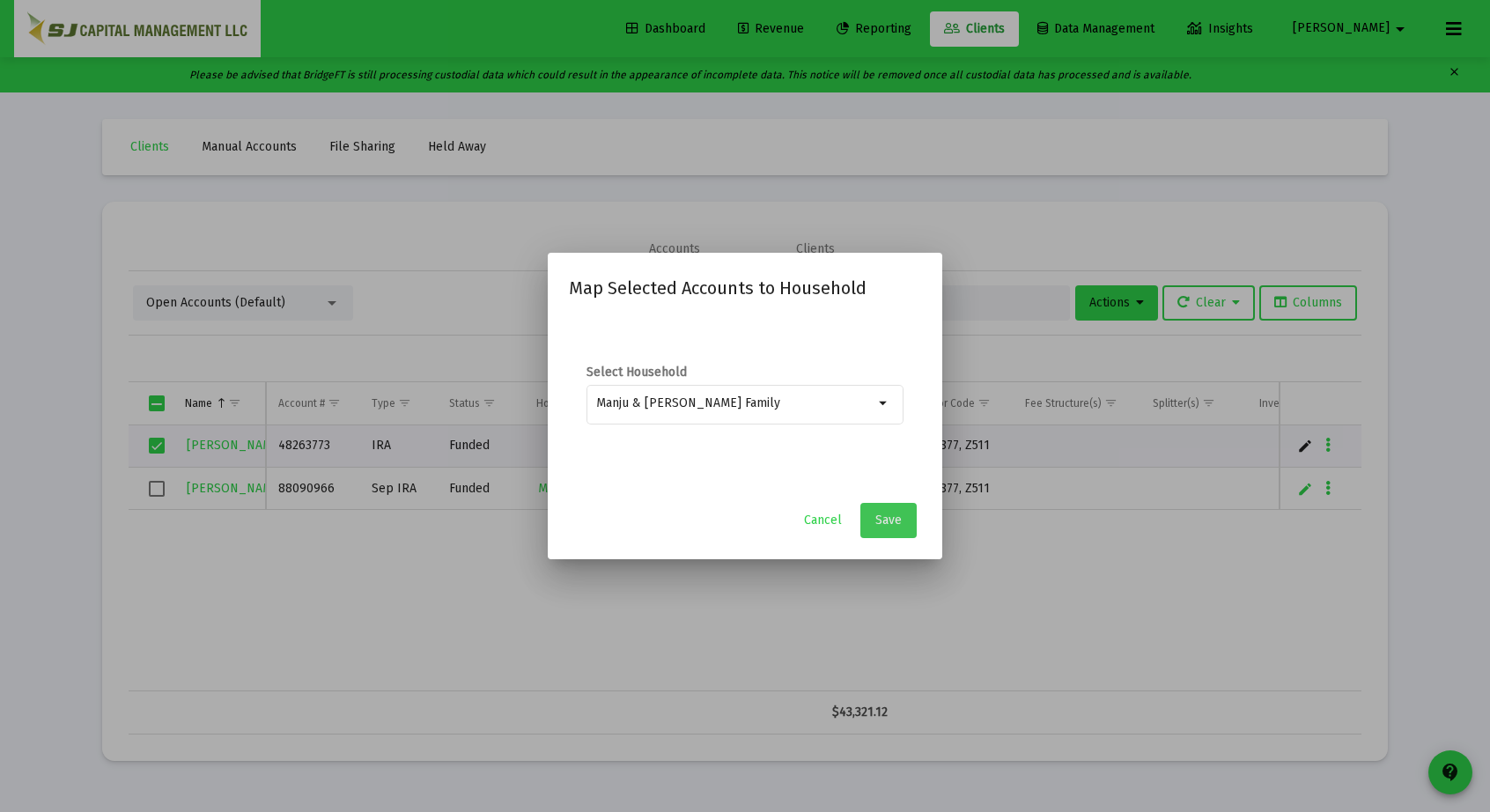
click at [887, 512] on button "Save" at bounding box center [888, 520] width 57 height 35
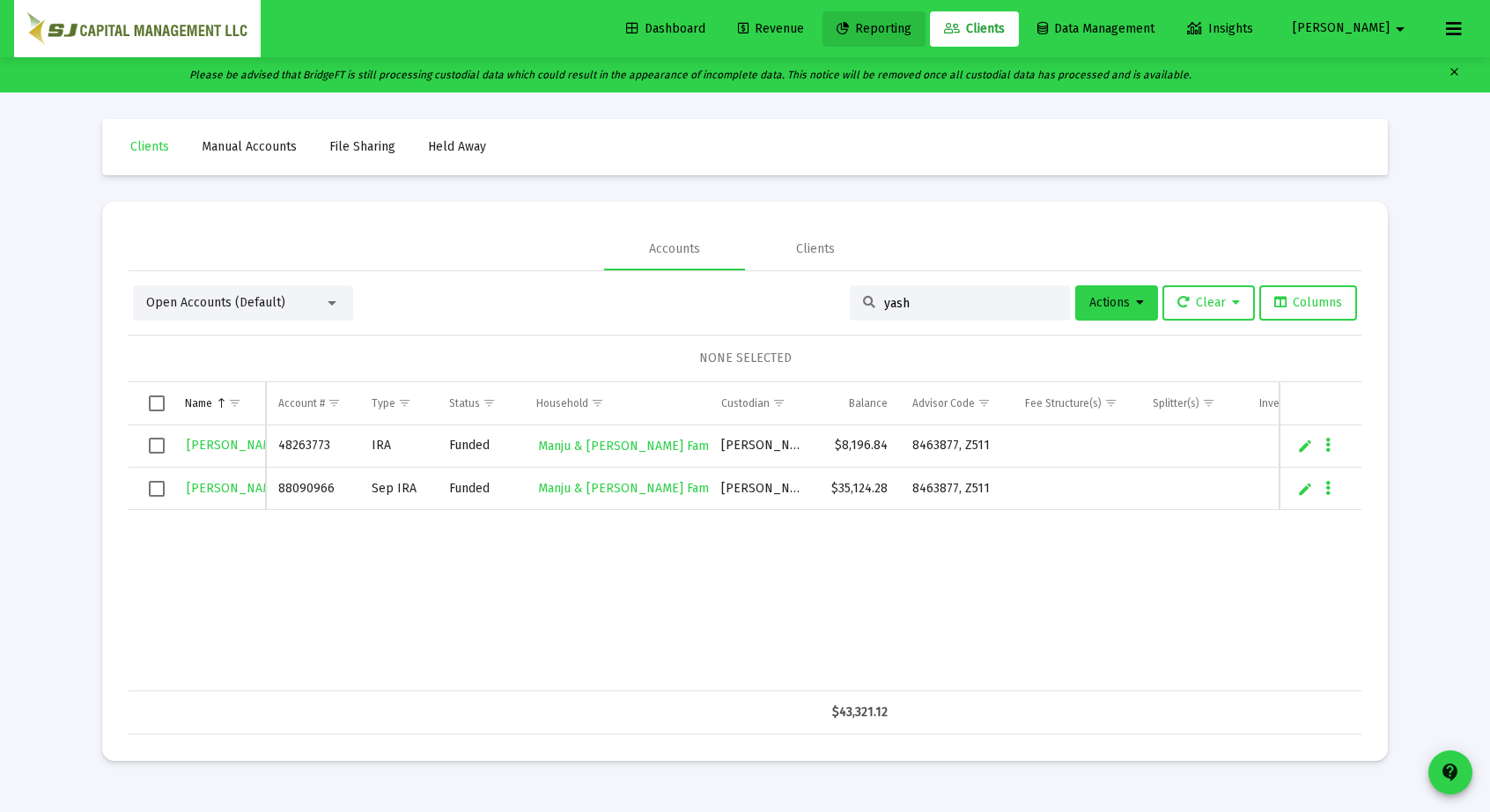
click at [926, 40] on link "Reporting" at bounding box center [874, 29] width 103 height 35
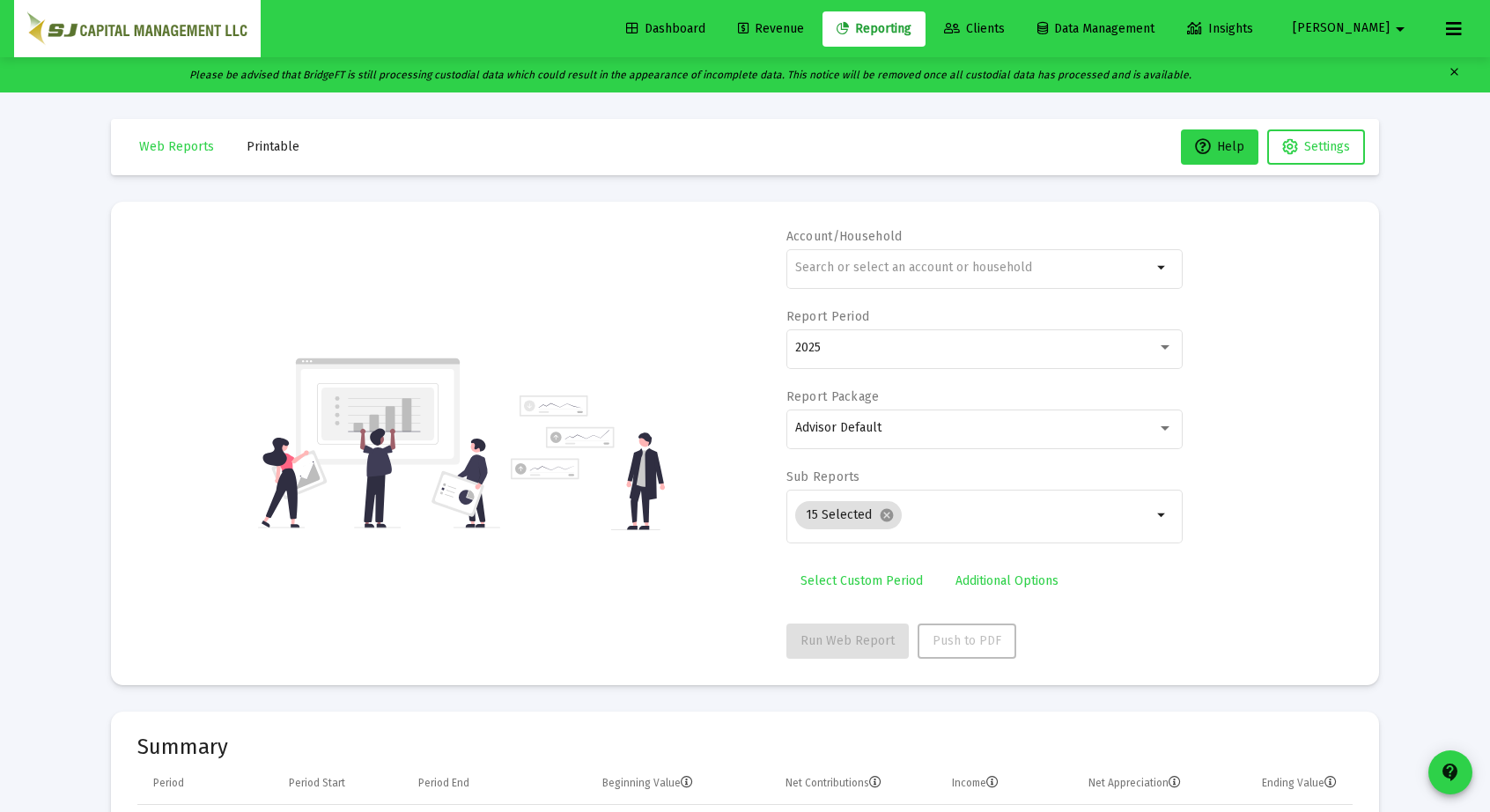
scroll to position [845, 0]
click at [851, 262] on input "text" at bounding box center [974, 268] width 357 height 14
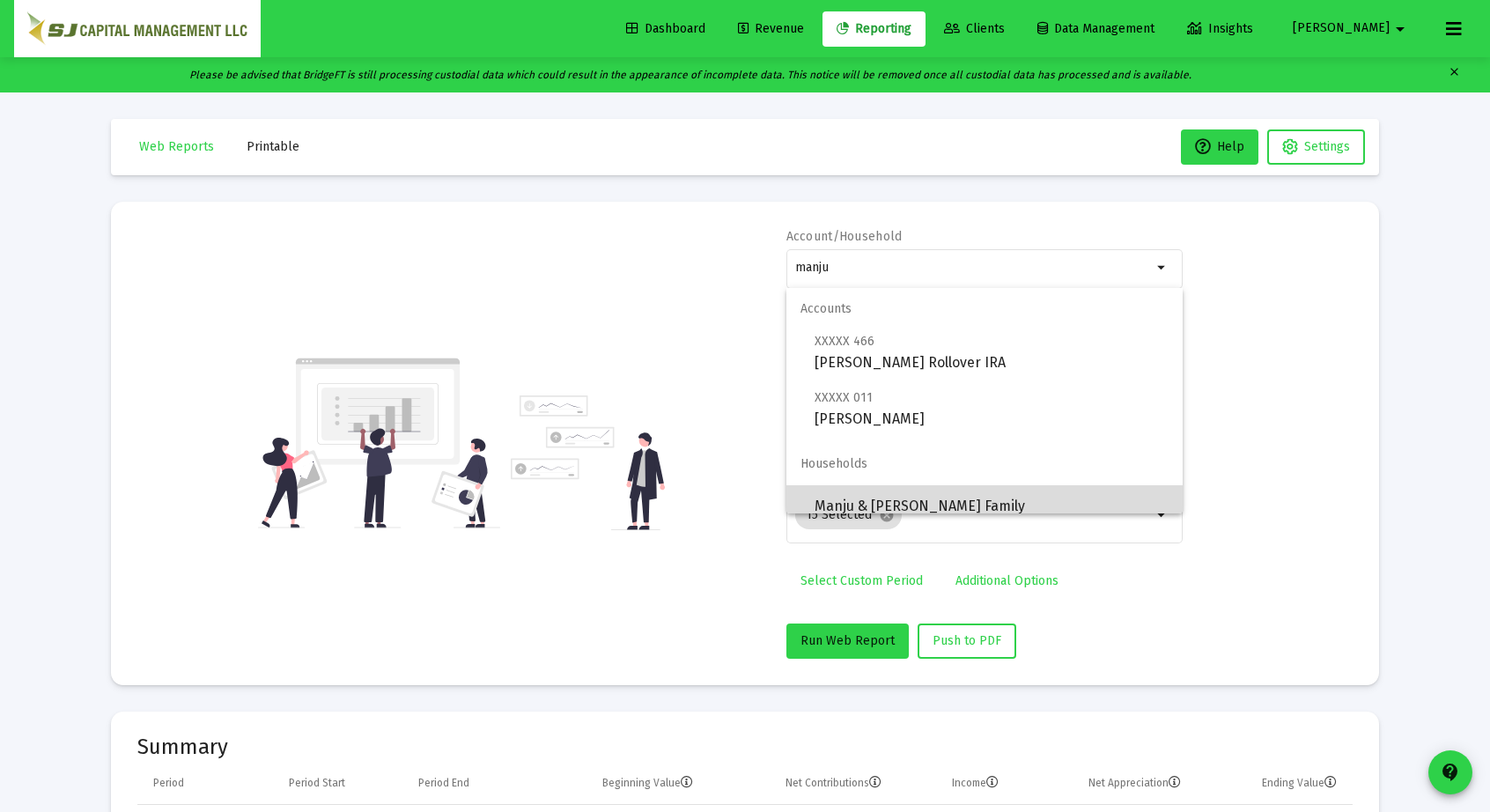
click at [1001, 495] on span "Manju & [PERSON_NAME] Family" at bounding box center [992, 505] width 355 height 42
type input "Manju & [PERSON_NAME] Family"
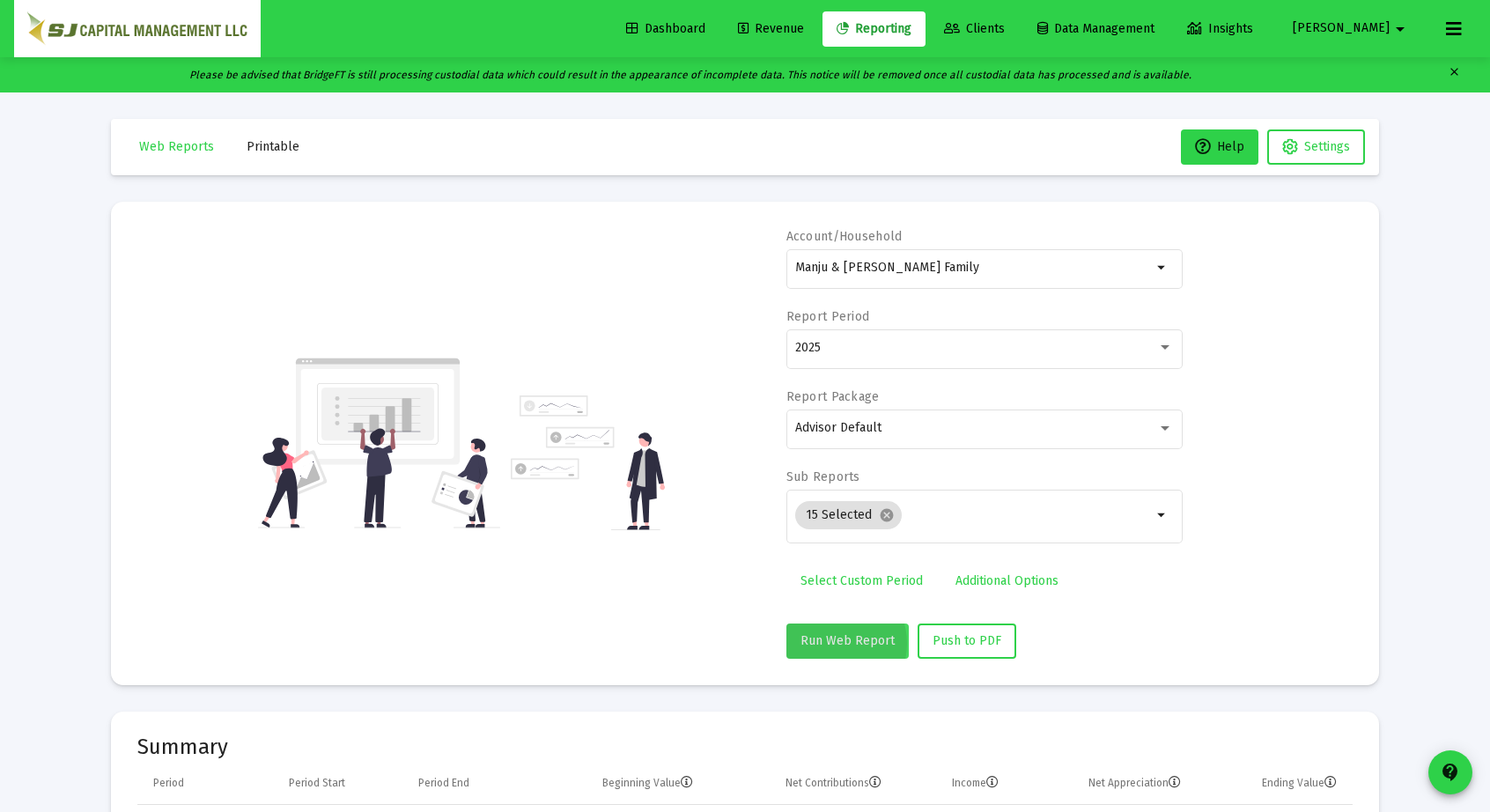
click at [836, 642] on span "Run Web Report" at bounding box center [848, 640] width 94 height 15
click at [967, 626] on button "Push to PDF" at bounding box center [967, 640] width 99 height 35
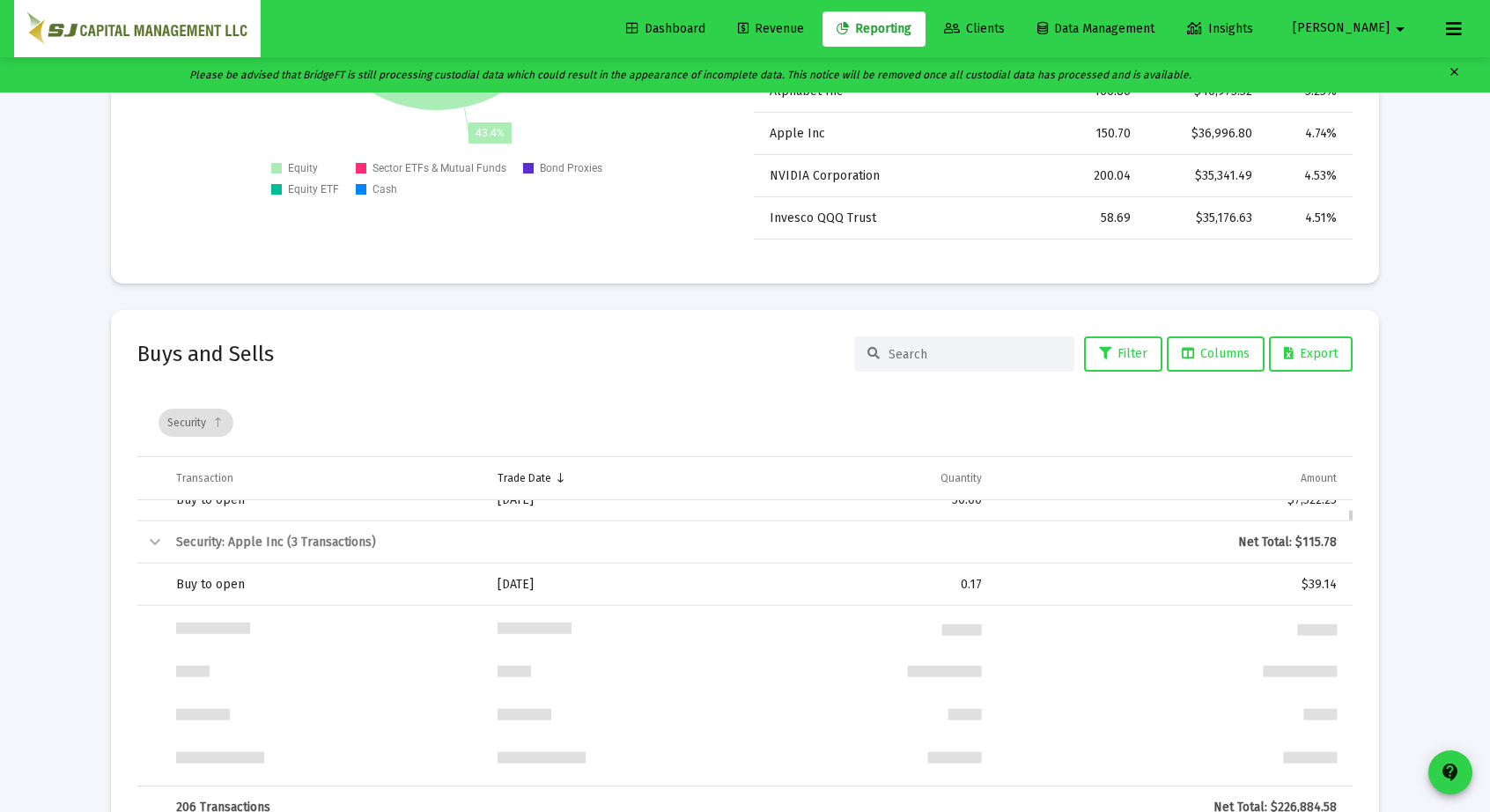
scroll to position [0, 0]
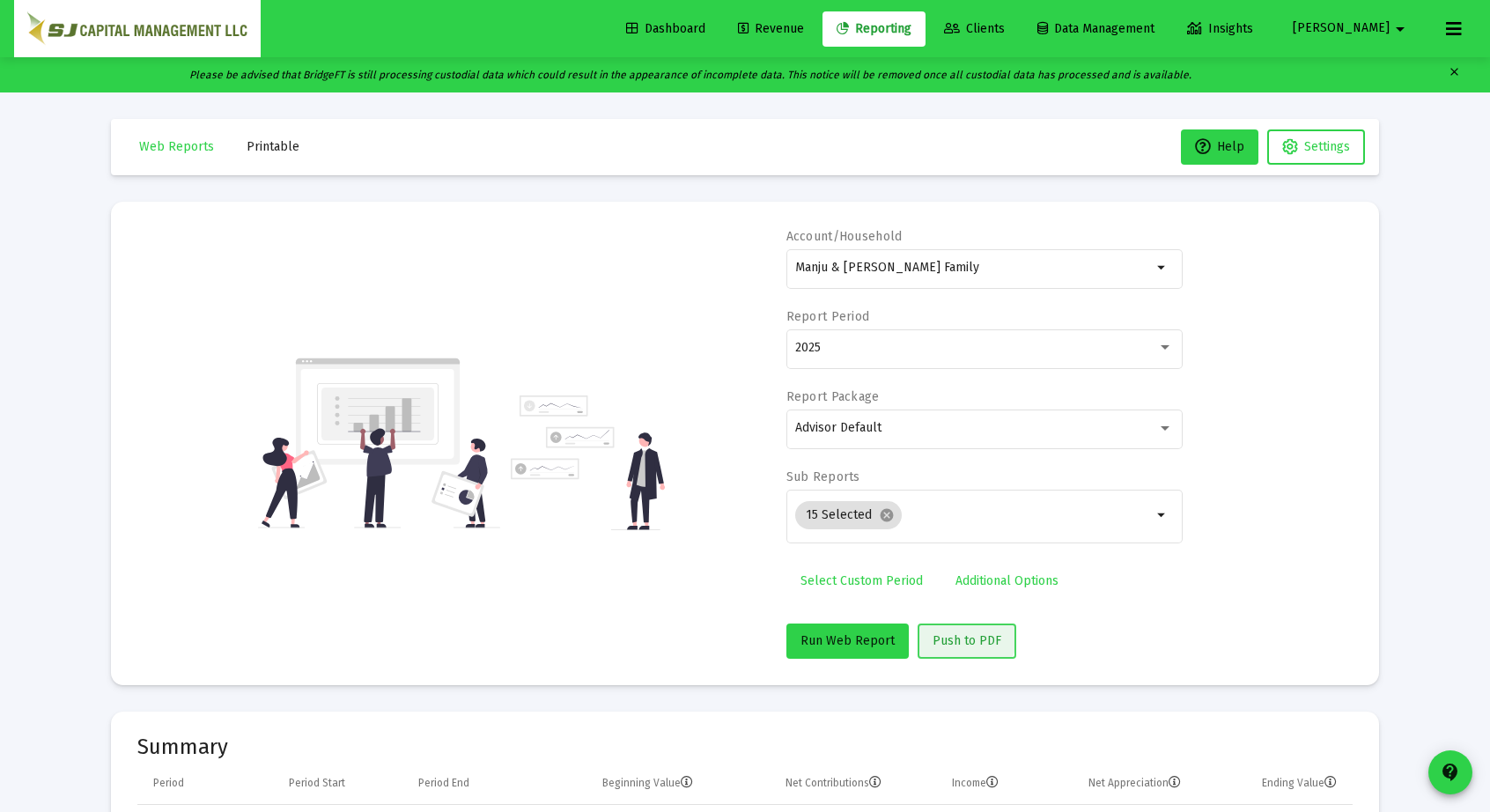
click at [955, 630] on button "Push to PDF" at bounding box center [967, 640] width 99 height 35
